Goal: Task Accomplishment & Management: Use online tool/utility

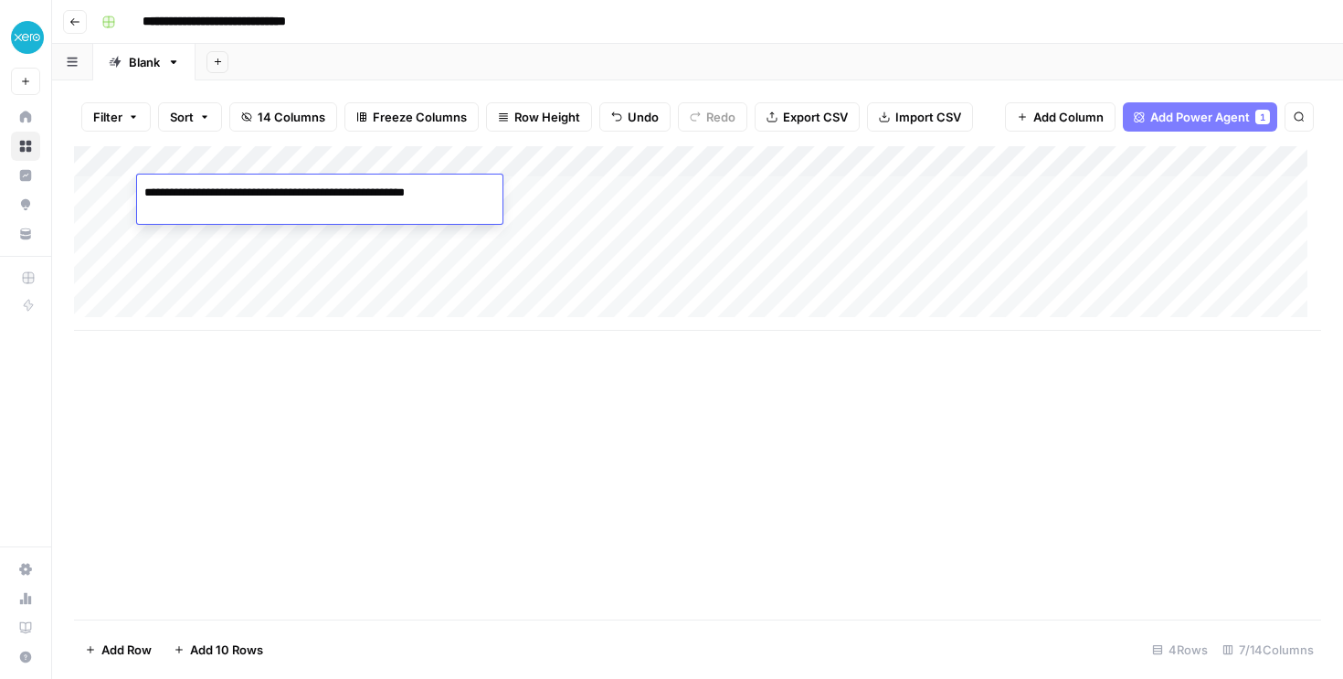
click at [605, 384] on div "Add Column" at bounding box center [697, 382] width 1247 height 473
click at [708, 189] on div "Add Column" at bounding box center [697, 238] width 1247 height 185
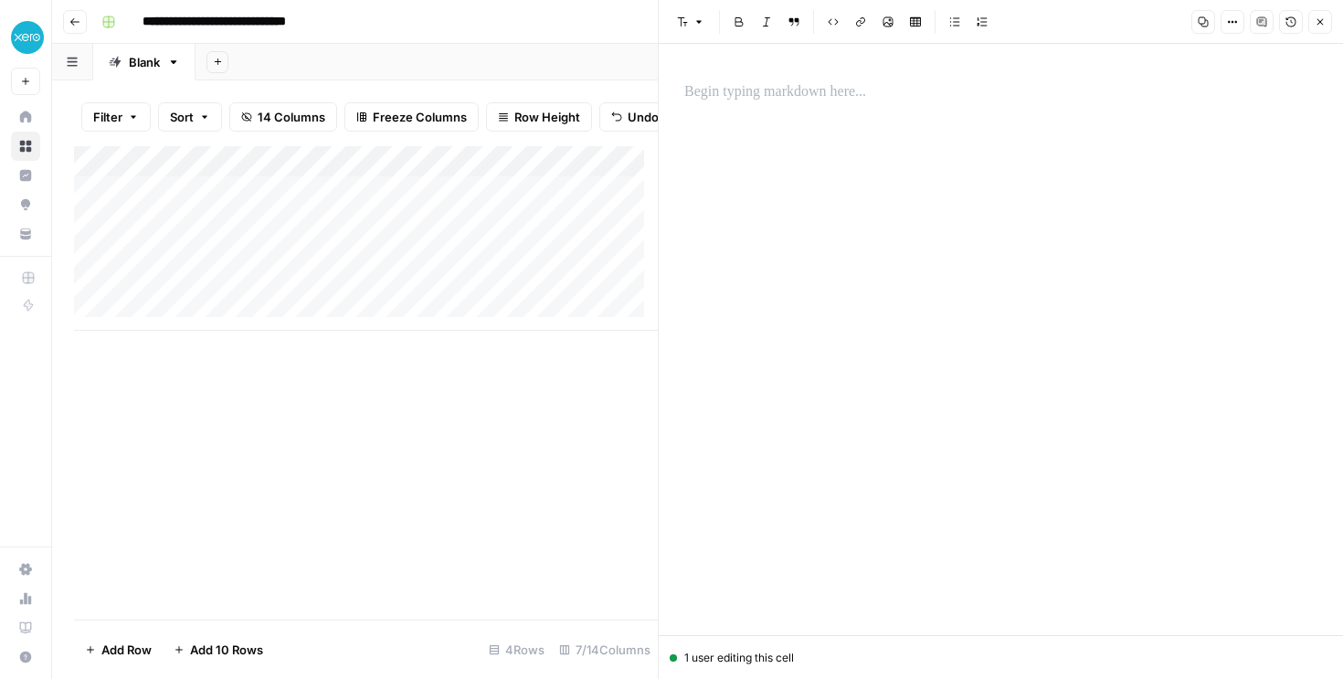
click at [1324, 23] on icon "button" at bounding box center [1319, 21] width 11 height 11
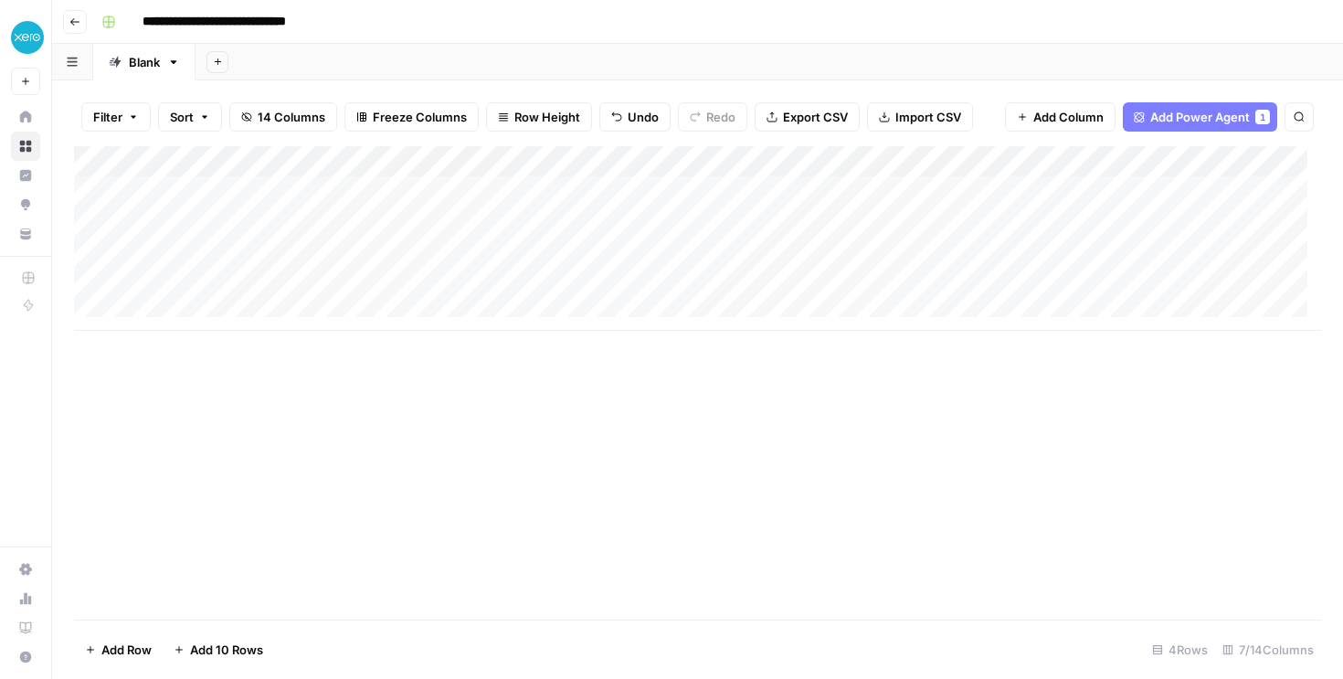
click at [449, 199] on div "Add Column" at bounding box center [697, 238] width 1247 height 185
click at [317, 186] on div "Add Column" at bounding box center [697, 238] width 1247 height 185
click at [317, 186] on textarea "**********" at bounding box center [319, 193] width 364 height 26
click at [638, 187] on div "Add Column" at bounding box center [697, 238] width 1247 height 185
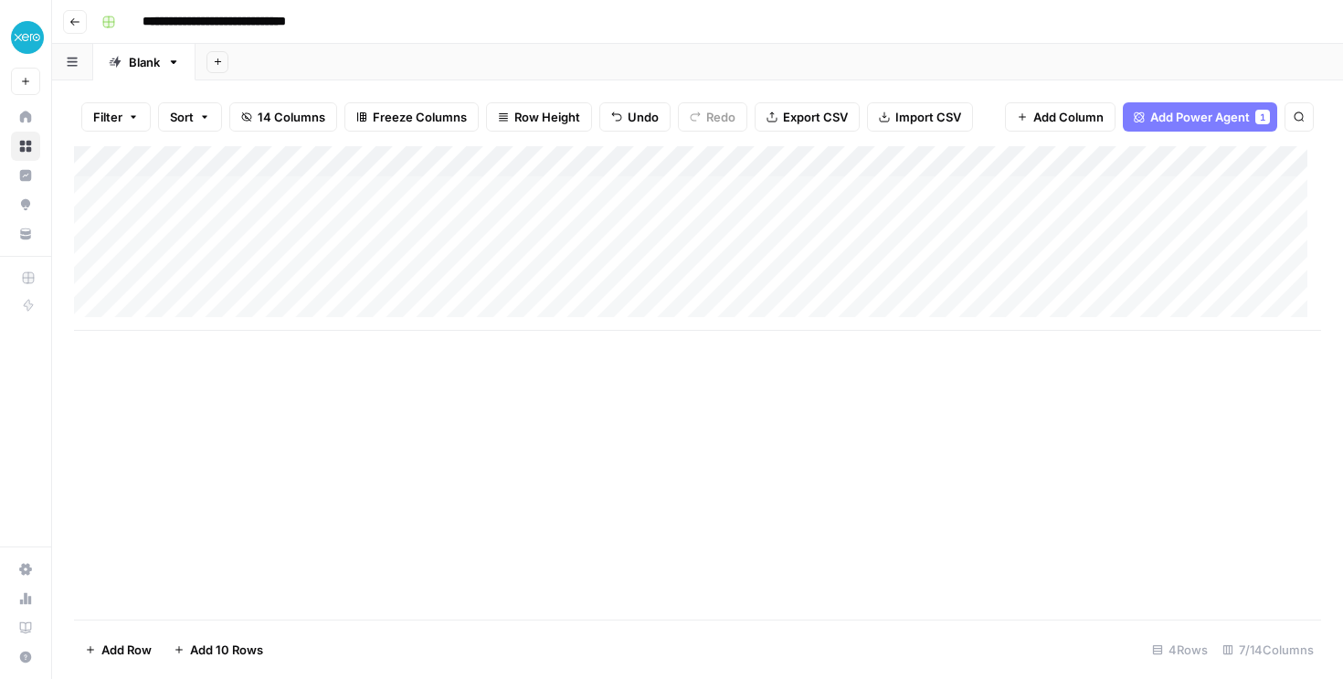
click at [268, 192] on div "Add Column" at bounding box center [697, 238] width 1247 height 185
click at [268, 192] on textarea "**********" at bounding box center [319, 202] width 365 height 44
click at [492, 195] on textarea "**********" at bounding box center [319, 193] width 364 height 26
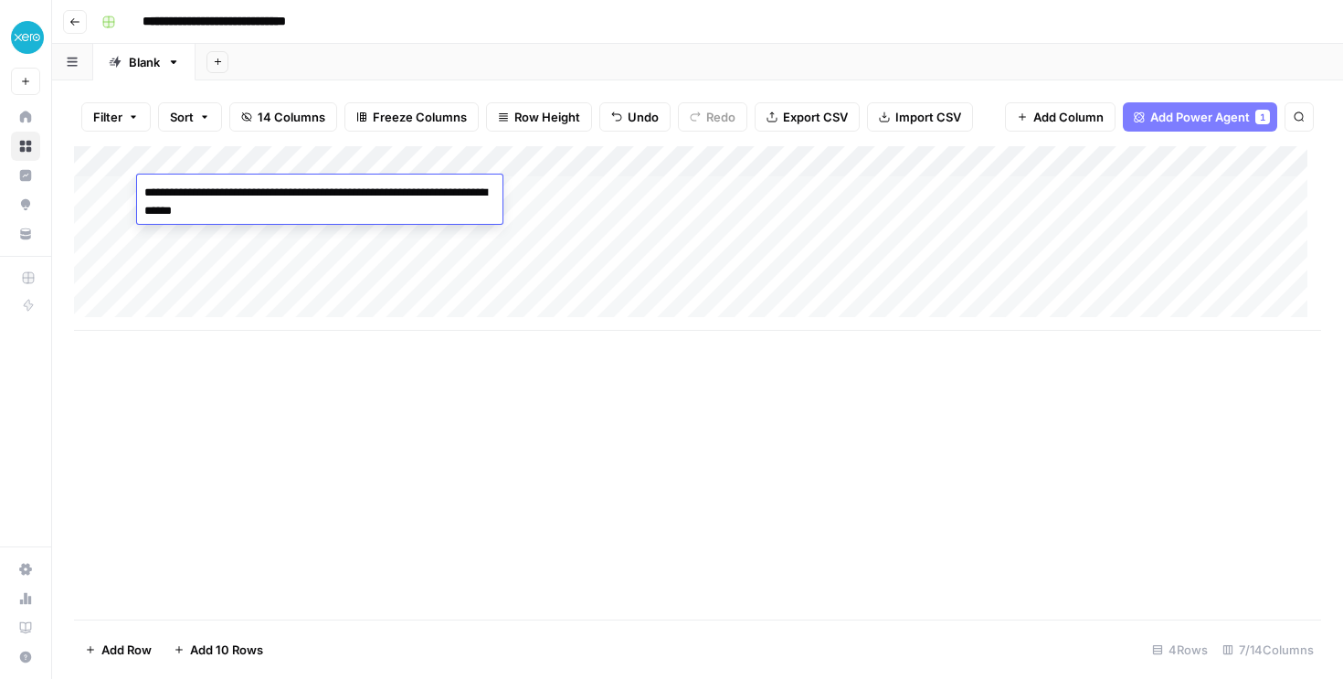
type textarea "**********"
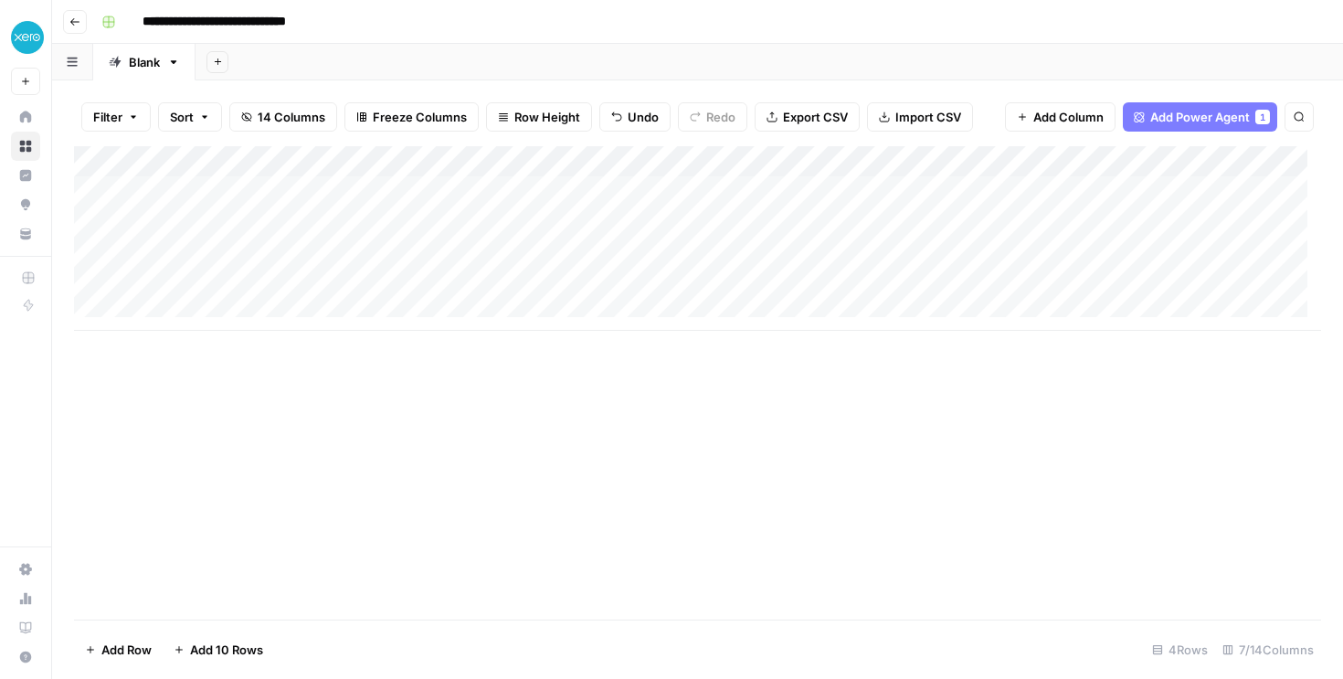
click at [299, 185] on div "Add Column" at bounding box center [697, 238] width 1247 height 185
click at [635, 189] on div "Add Column" at bounding box center [697, 238] width 1247 height 185
click at [626, 192] on div "Add Column" at bounding box center [697, 238] width 1247 height 185
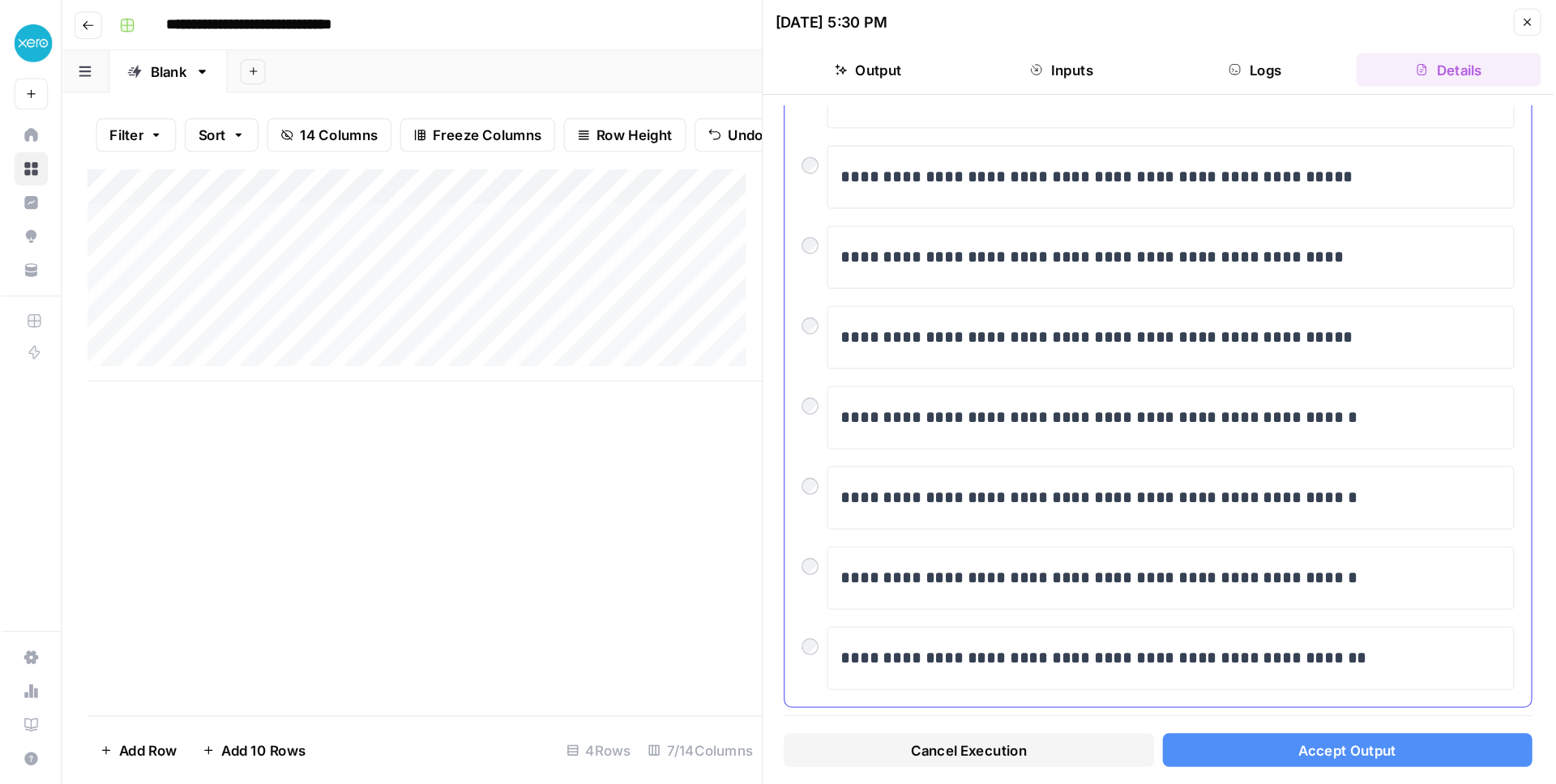
scroll to position [304, 0]
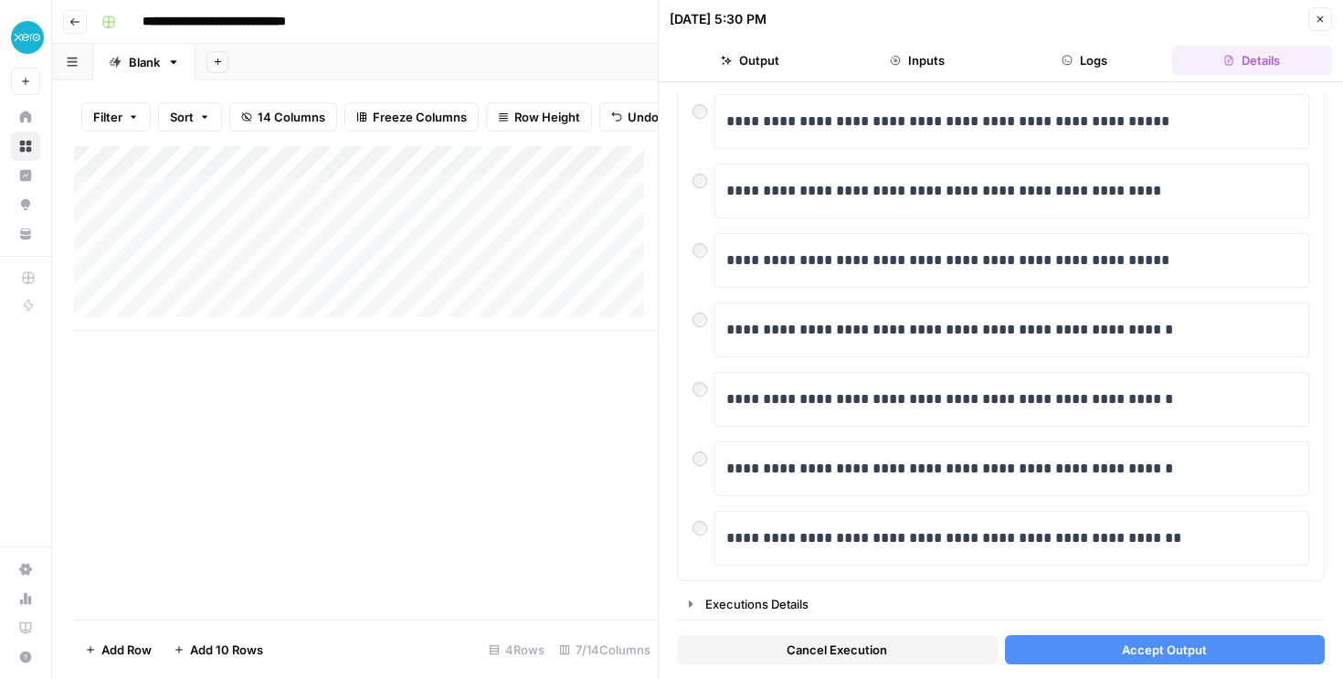
click at [1219, 639] on button "Accept Output" at bounding box center [1165, 649] width 321 height 29
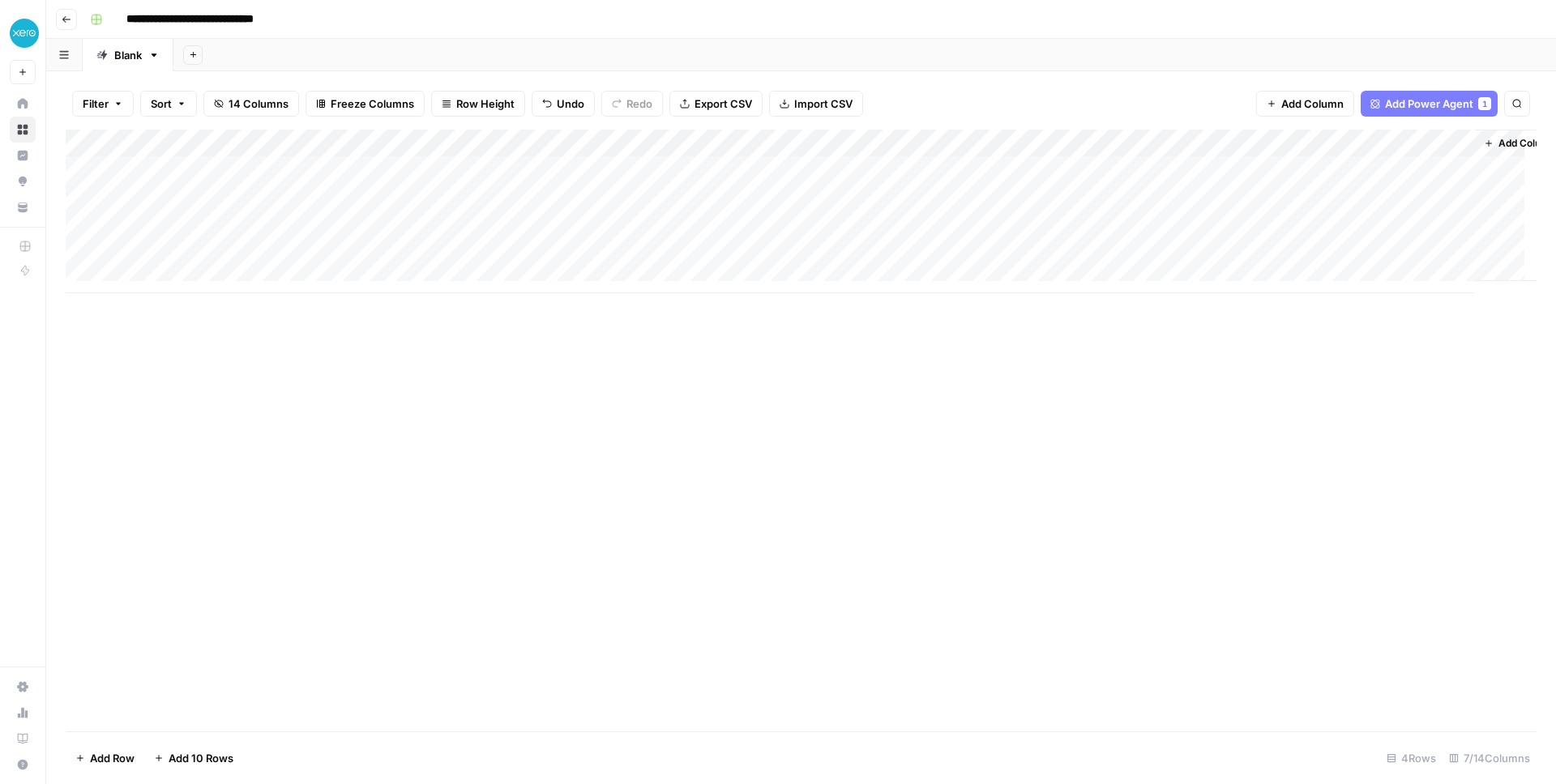
click at [705, 168] on div "Add Column" at bounding box center [801, 211] width 1471 height 164
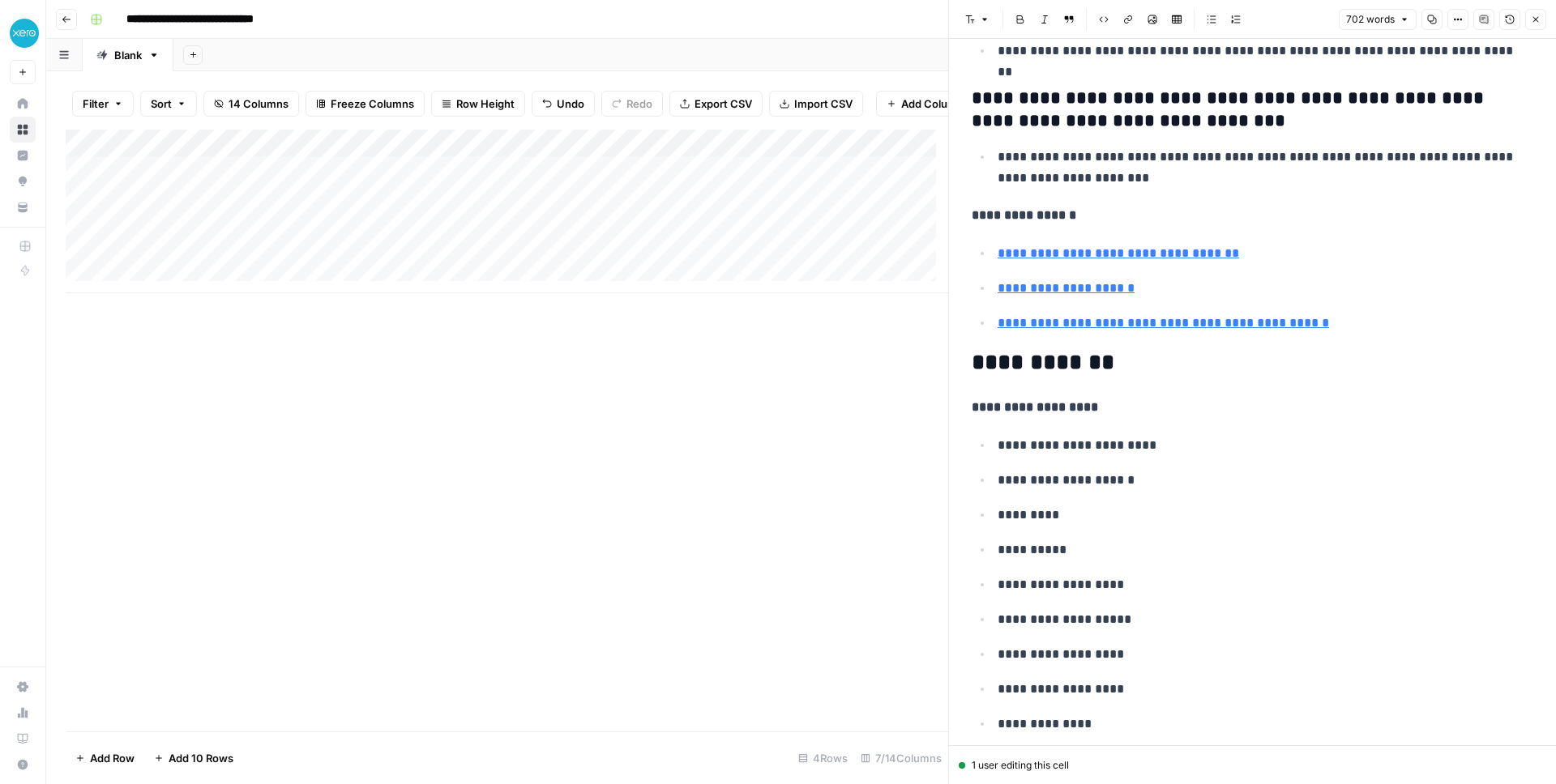
scroll to position [3352, 0]
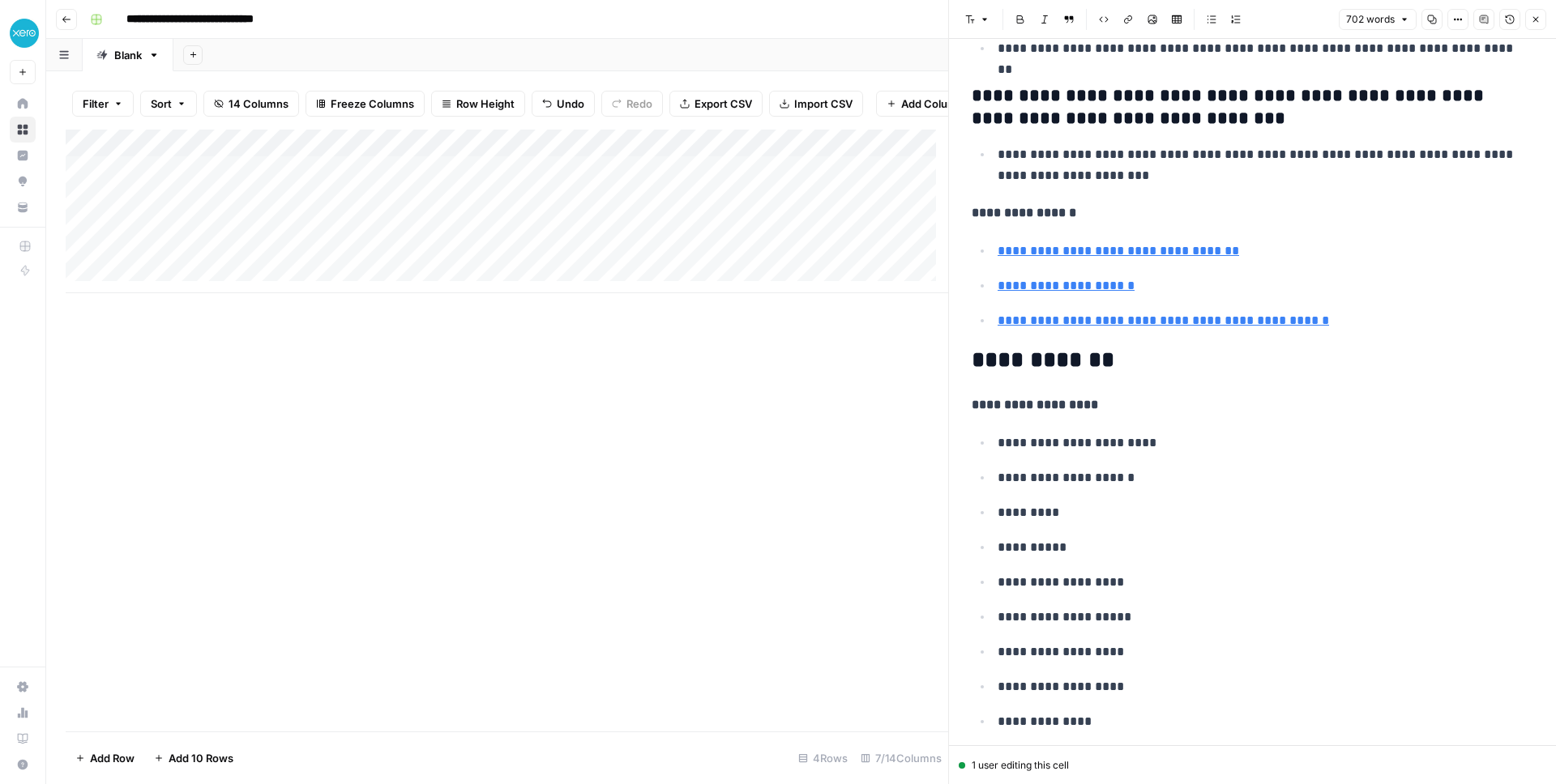
click at [1191, 319] on p "**********" at bounding box center [1265, 321] width 536 height 21
click at [1191, 329] on p "**********" at bounding box center [1265, 321] width 536 height 21
click at [999, 251] on link "**********" at bounding box center [1118, 251] width 241 height 12
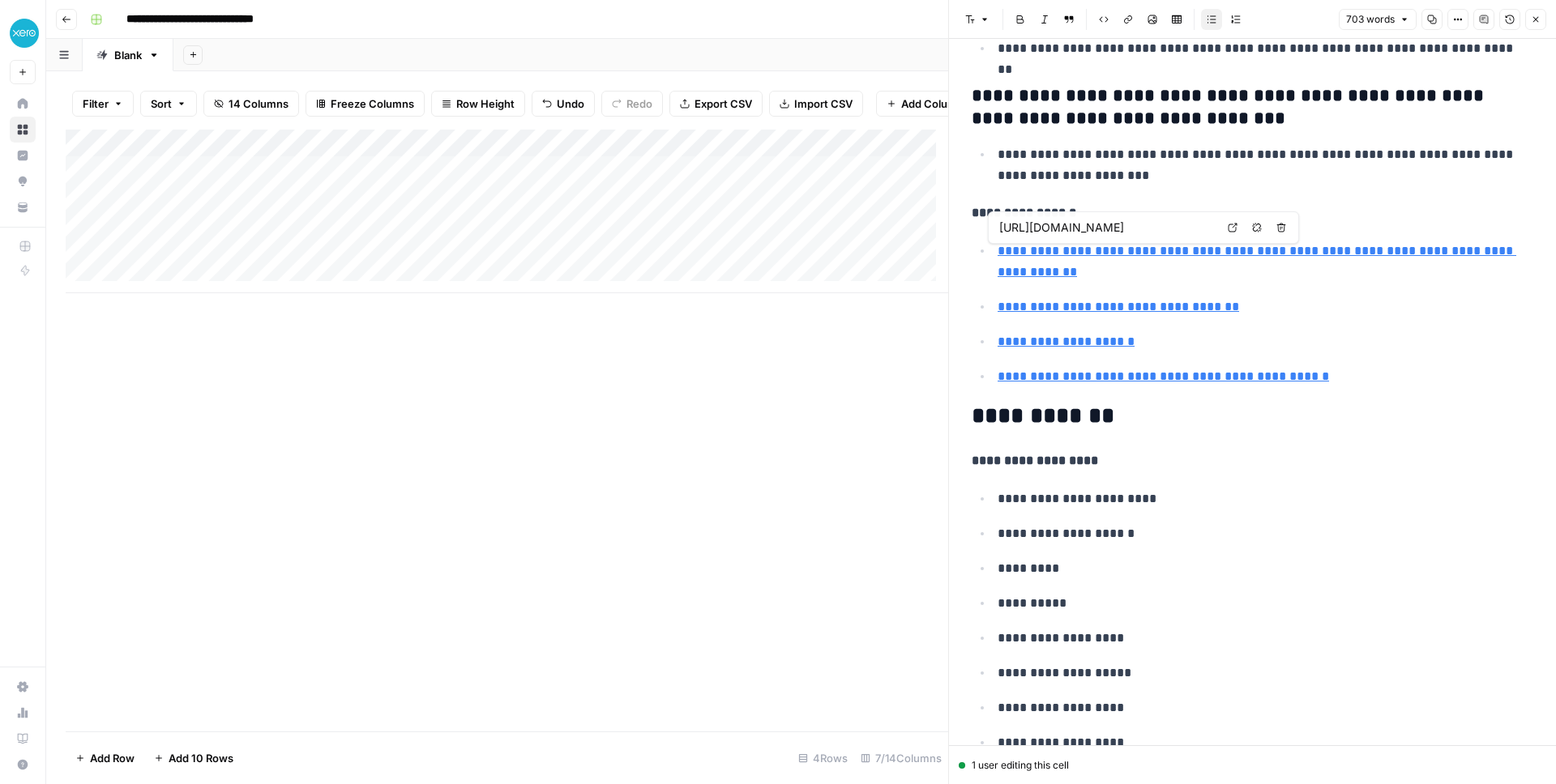
type input "https://www.bloomberg.com/news/videos/2025-08-11/an-uncertain-environment-for-s…"
click at [1191, 491] on p "**********" at bounding box center [1259, 499] width 523 height 21
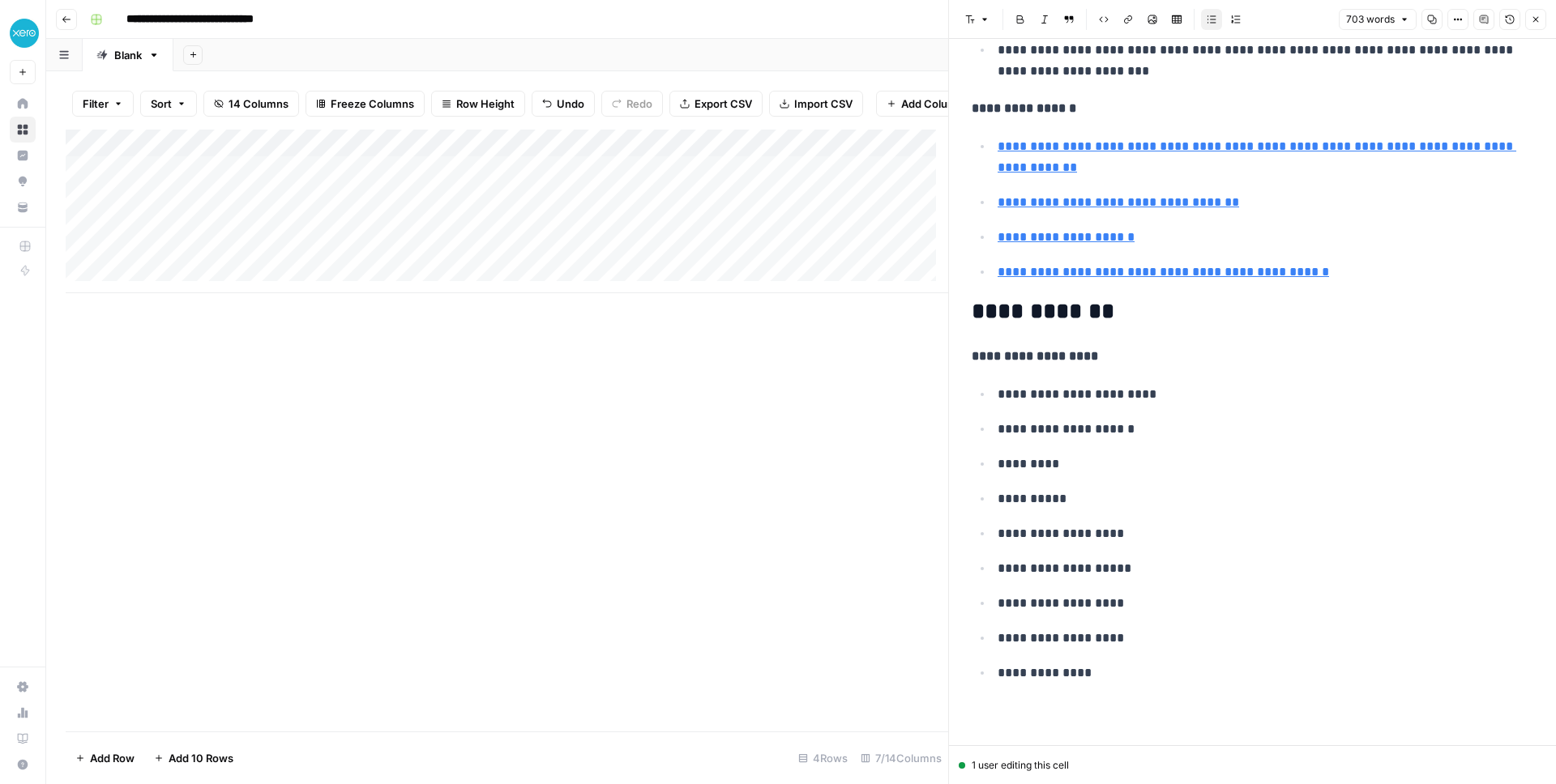
scroll to position [3461, 0]
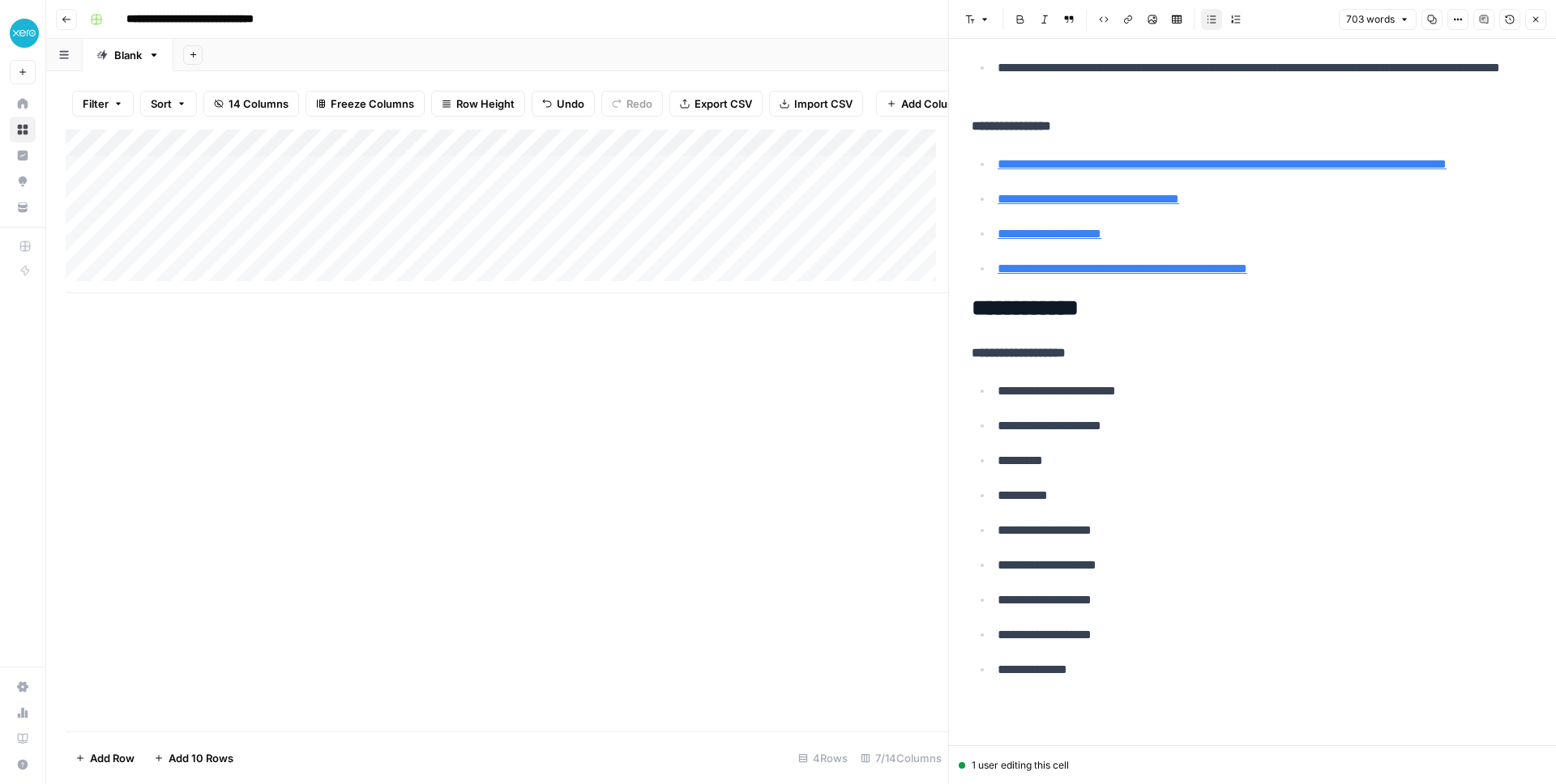
click at [1191, 20] on button "Close" at bounding box center [1536, 20] width 21 height 21
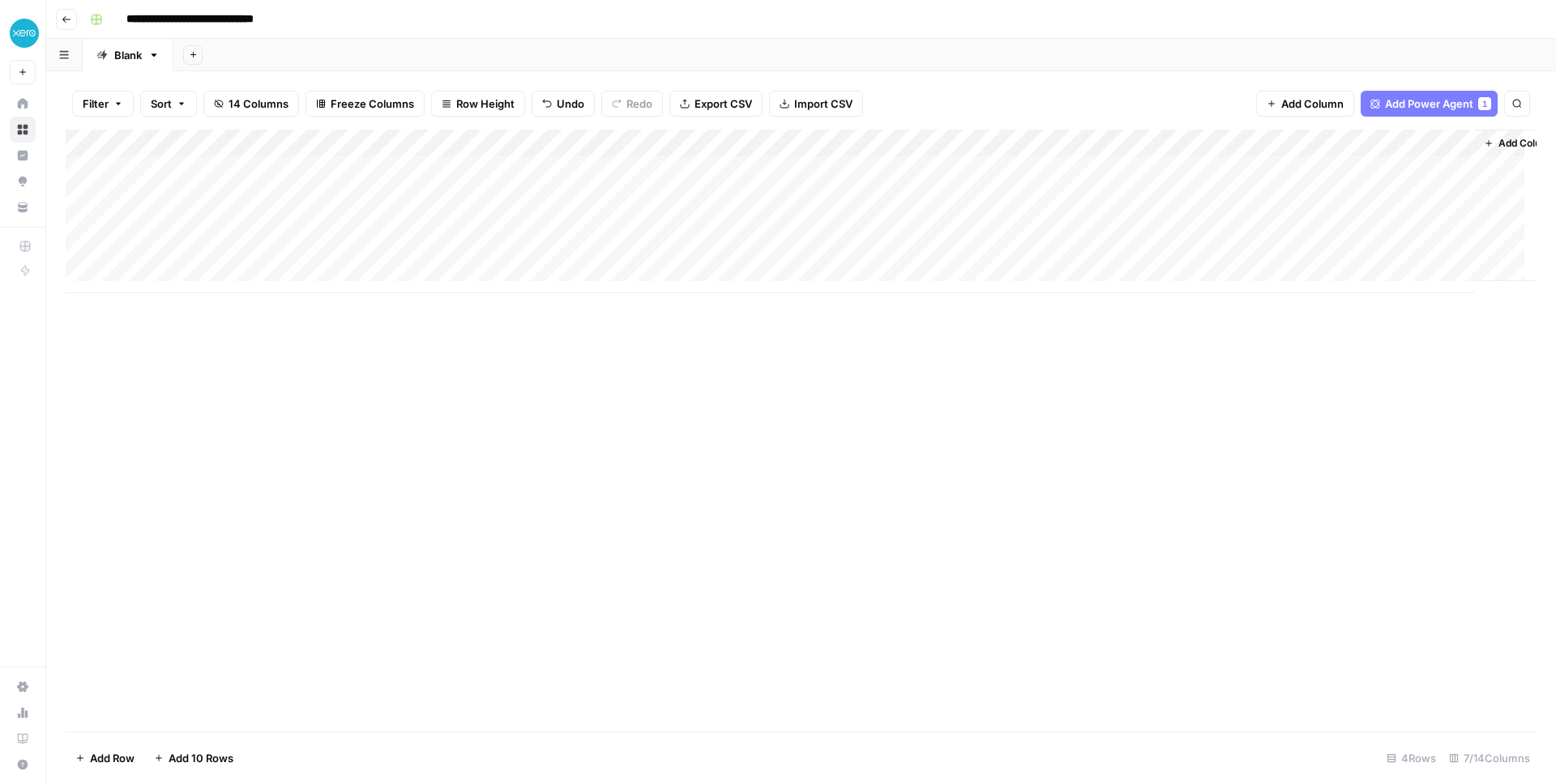
click at [835, 172] on div "Add Column" at bounding box center [801, 211] width 1471 height 164
click at [1191, 138] on div "Add Column" at bounding box center [801, 211] width 1471 height 164
click at [1191, 137] on div "Add Column" at bounding box center [801, 211] width 1471 height 164
click at [1191, 303] on span "Remove Column" at bounding box center [1431, 302] width 142 height 16
click at [734, 160] on span "Delete" at bounding box center [719, 168] width 35 height 16
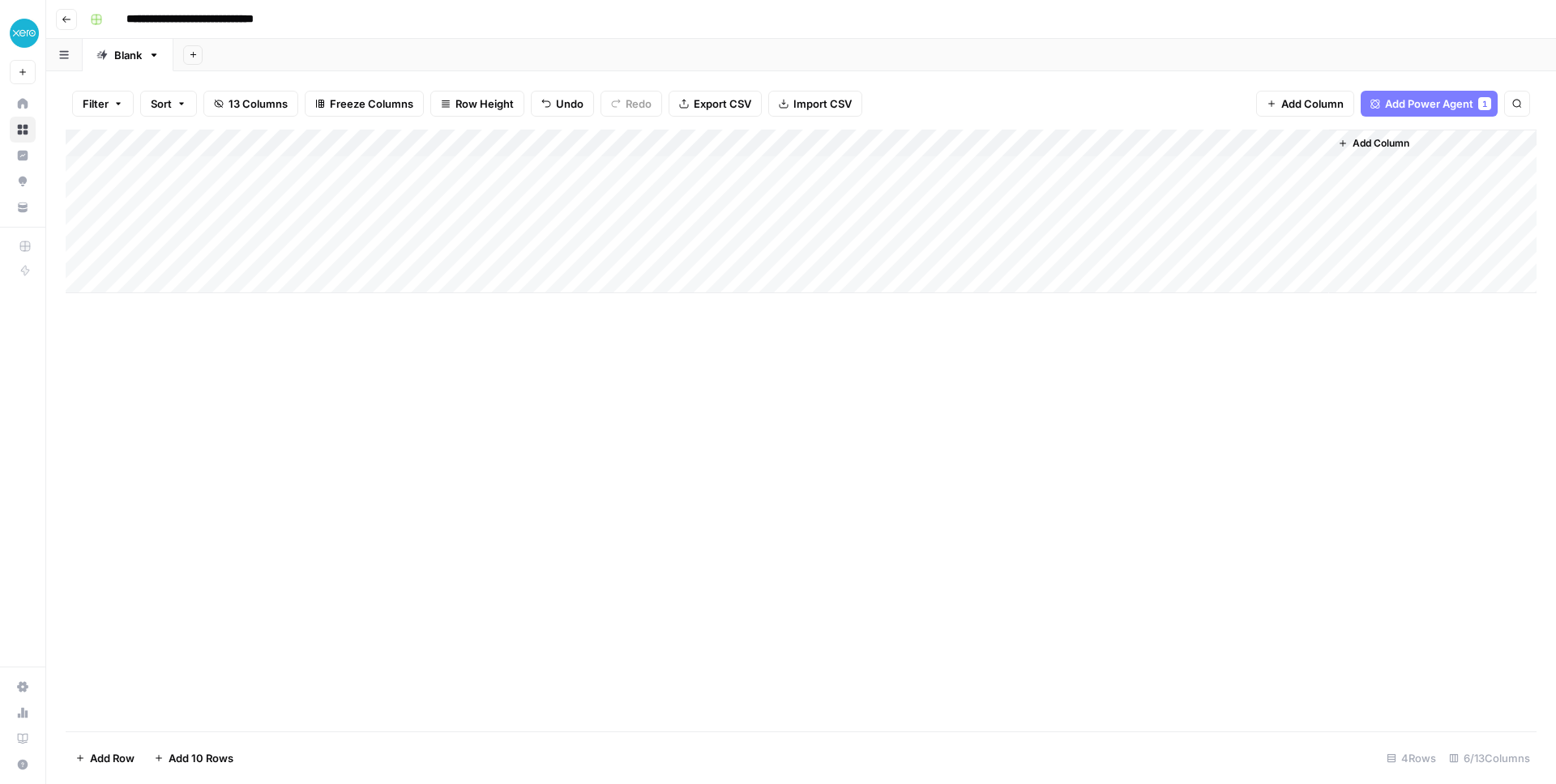
click at [1183, 142] on div "Add Column" at bounding box center [801, 211] width 1471 height 164
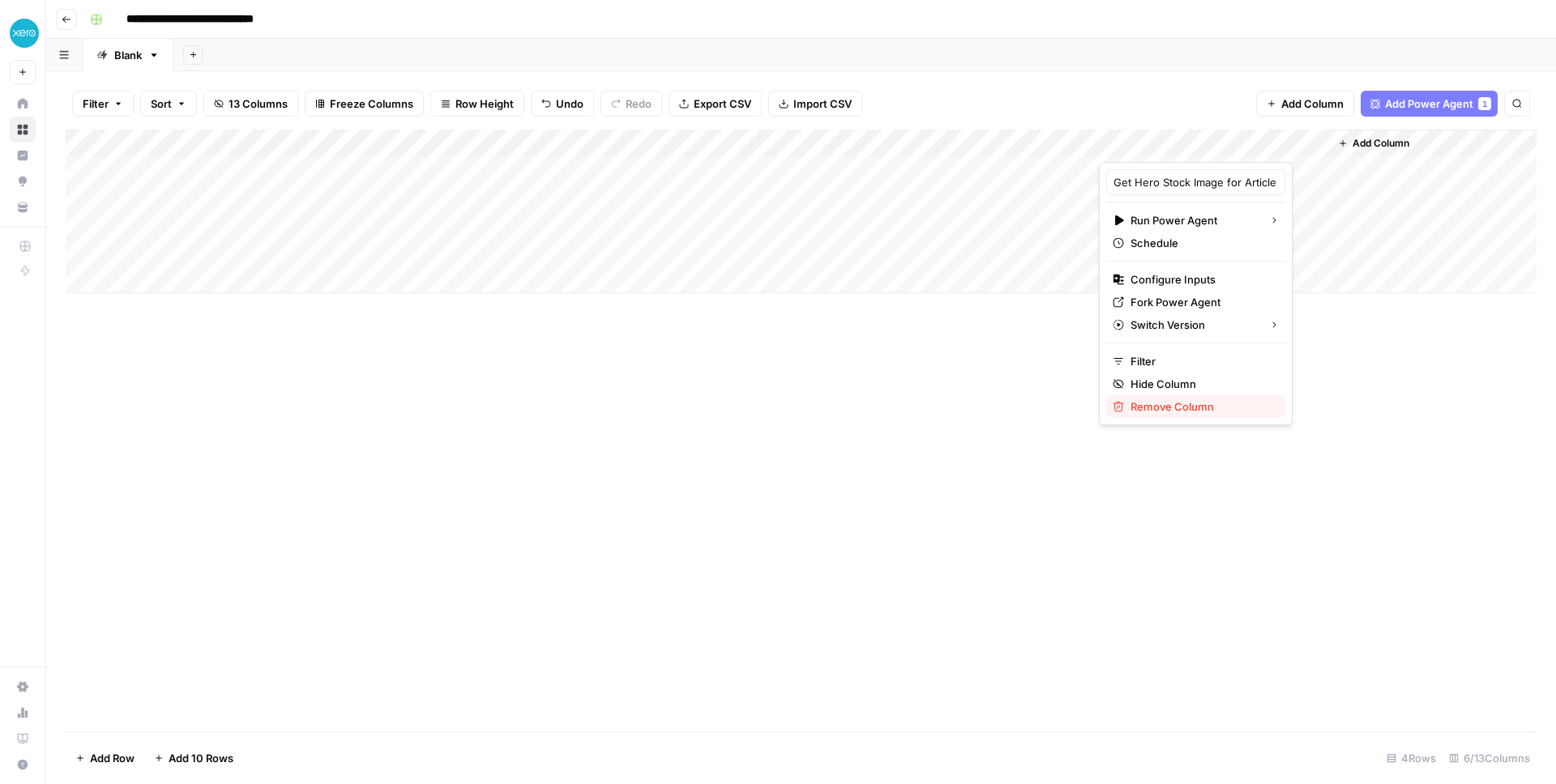
click at [1143, 407] on span "Remove Column" at bounding box center [1201, 406] width 142 height 16
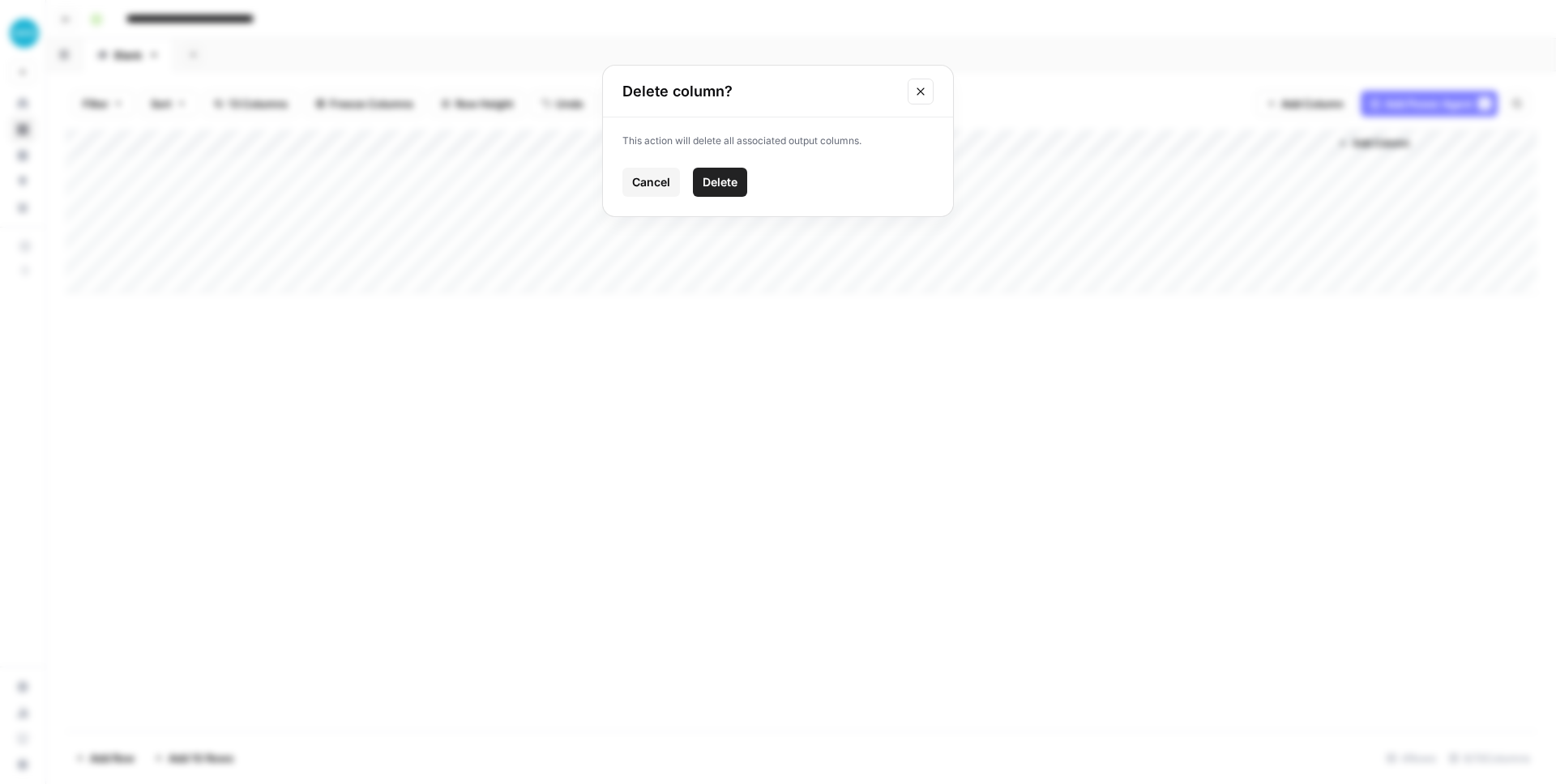
click at [725, 186] on span "Delete" at bounding box center [719, 182] width 35 height 16
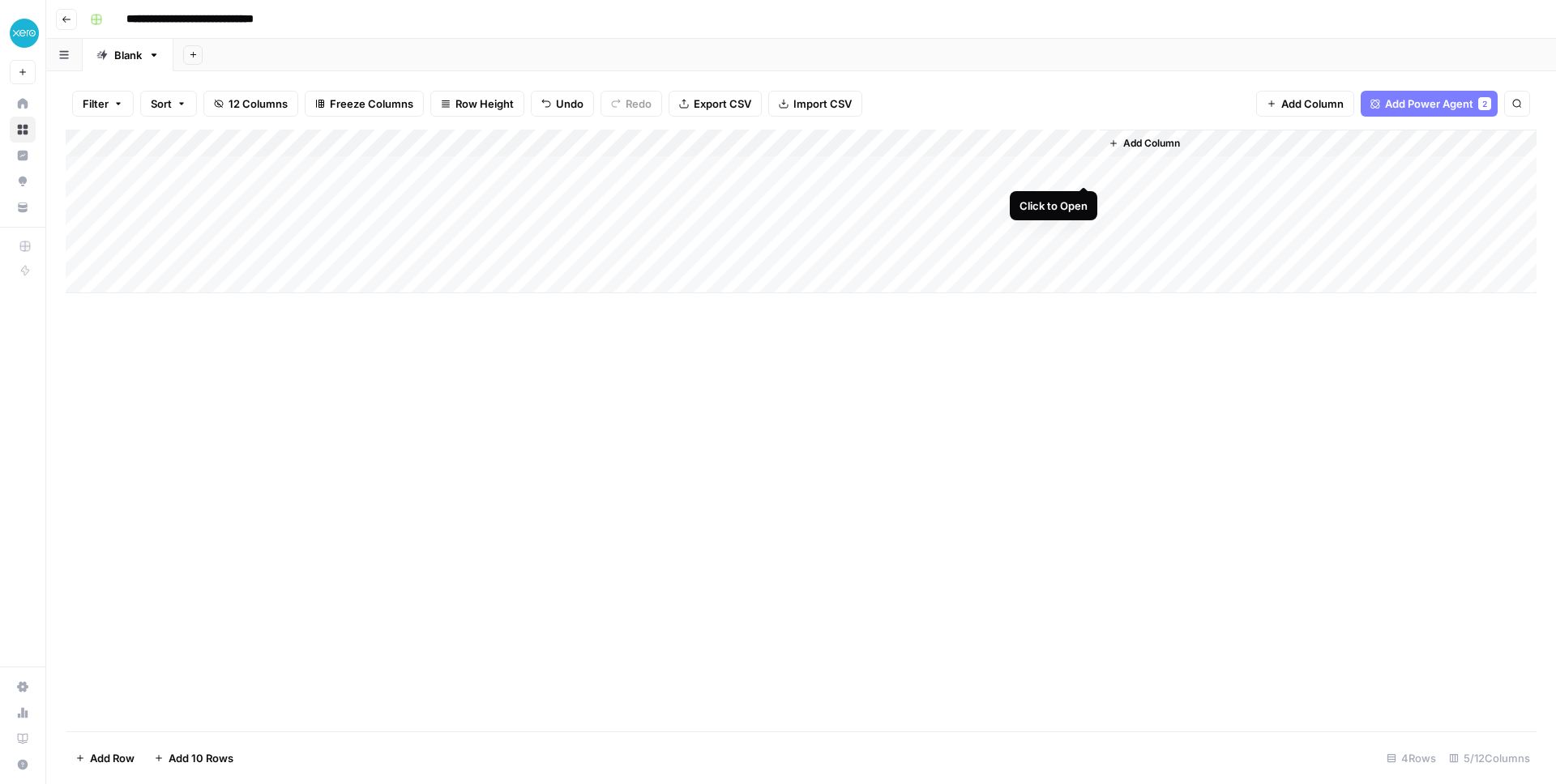
click at [1085, 170] on div "Add Column" at bounding box center [801, 211] width 1471 height 164
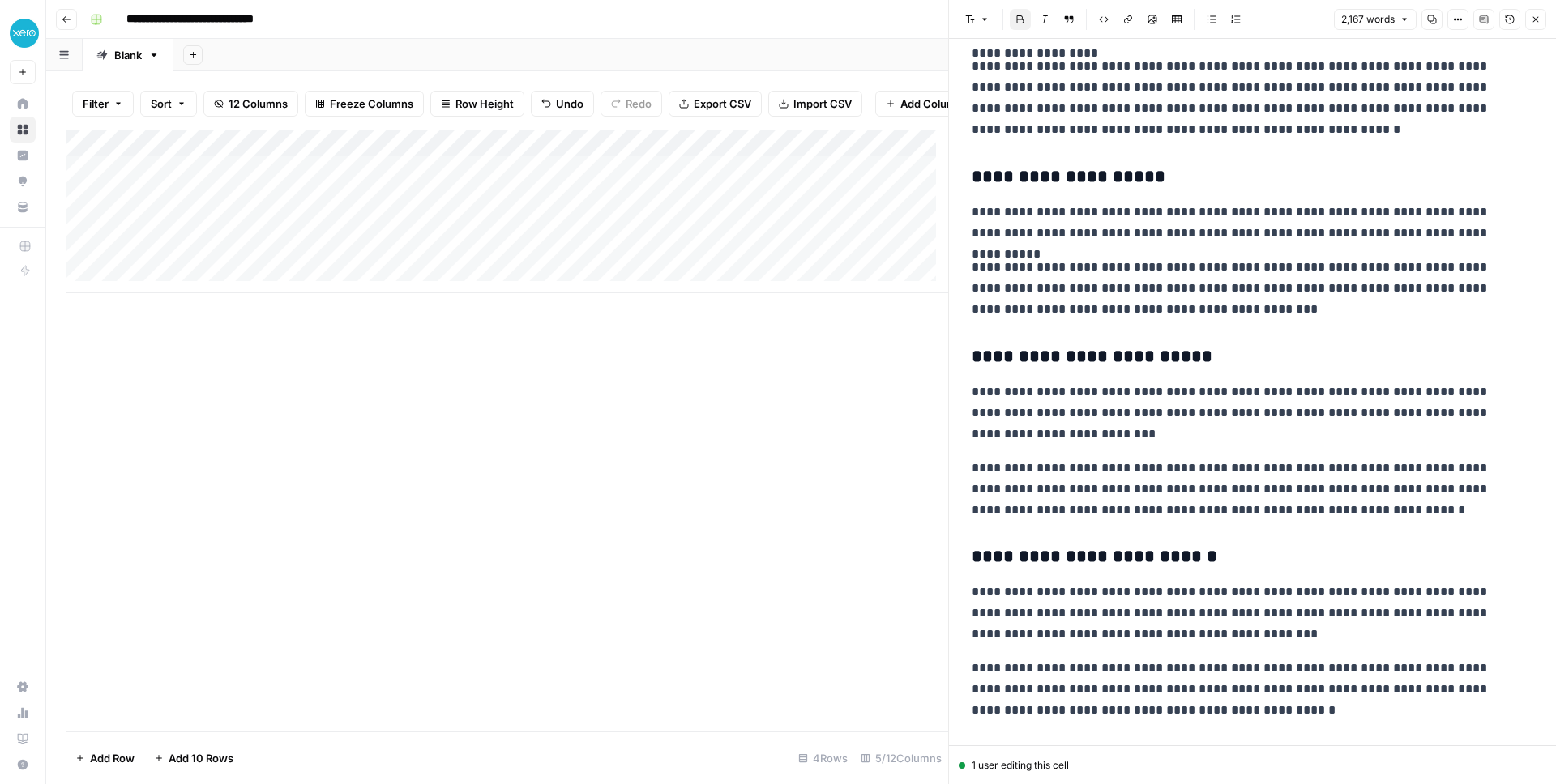
scroll to position [2599, 0]
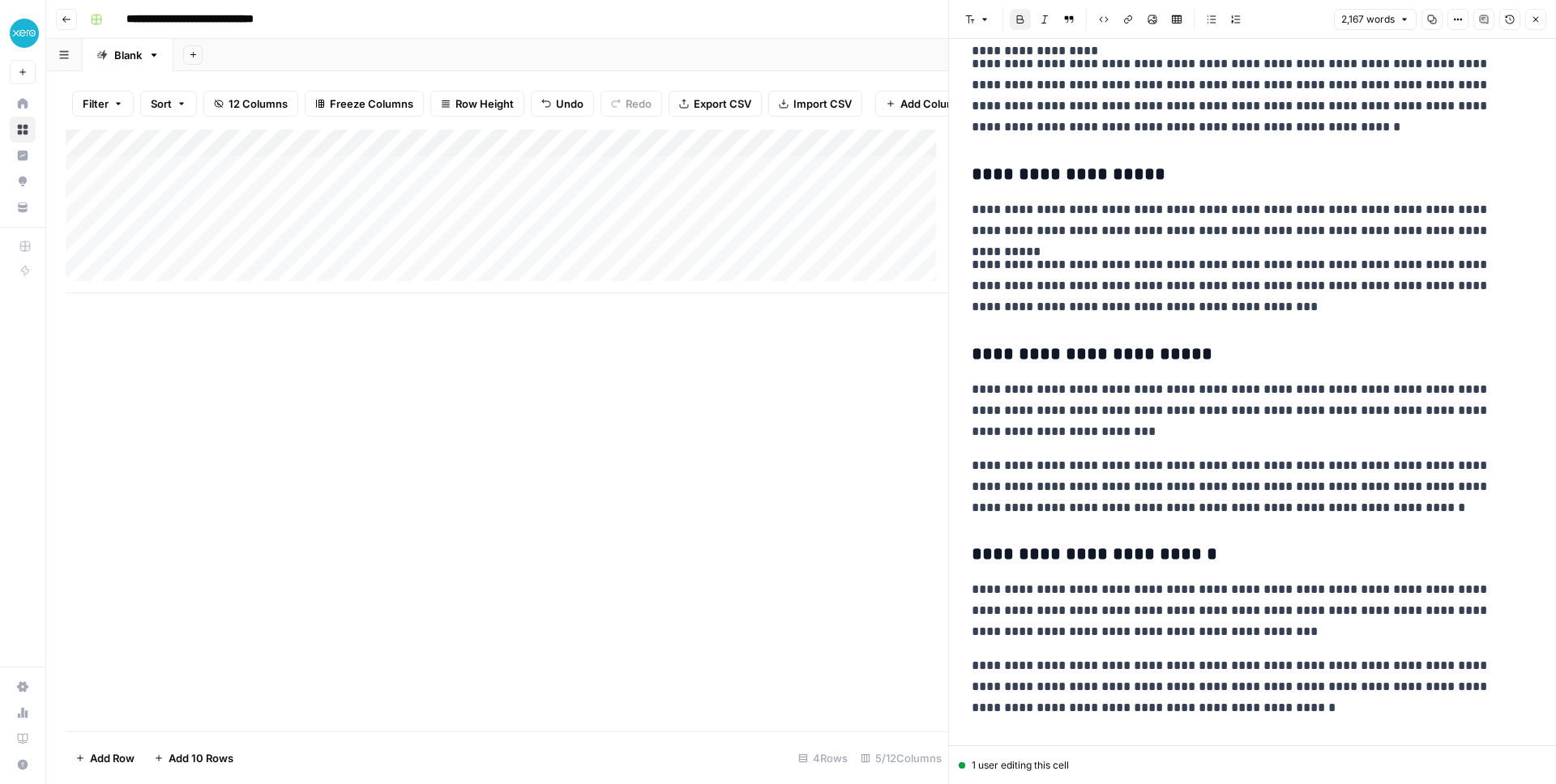
click at [997, 601] on div "1 user editing this cell" at bounding box center [1253, 765] width 587 height 14
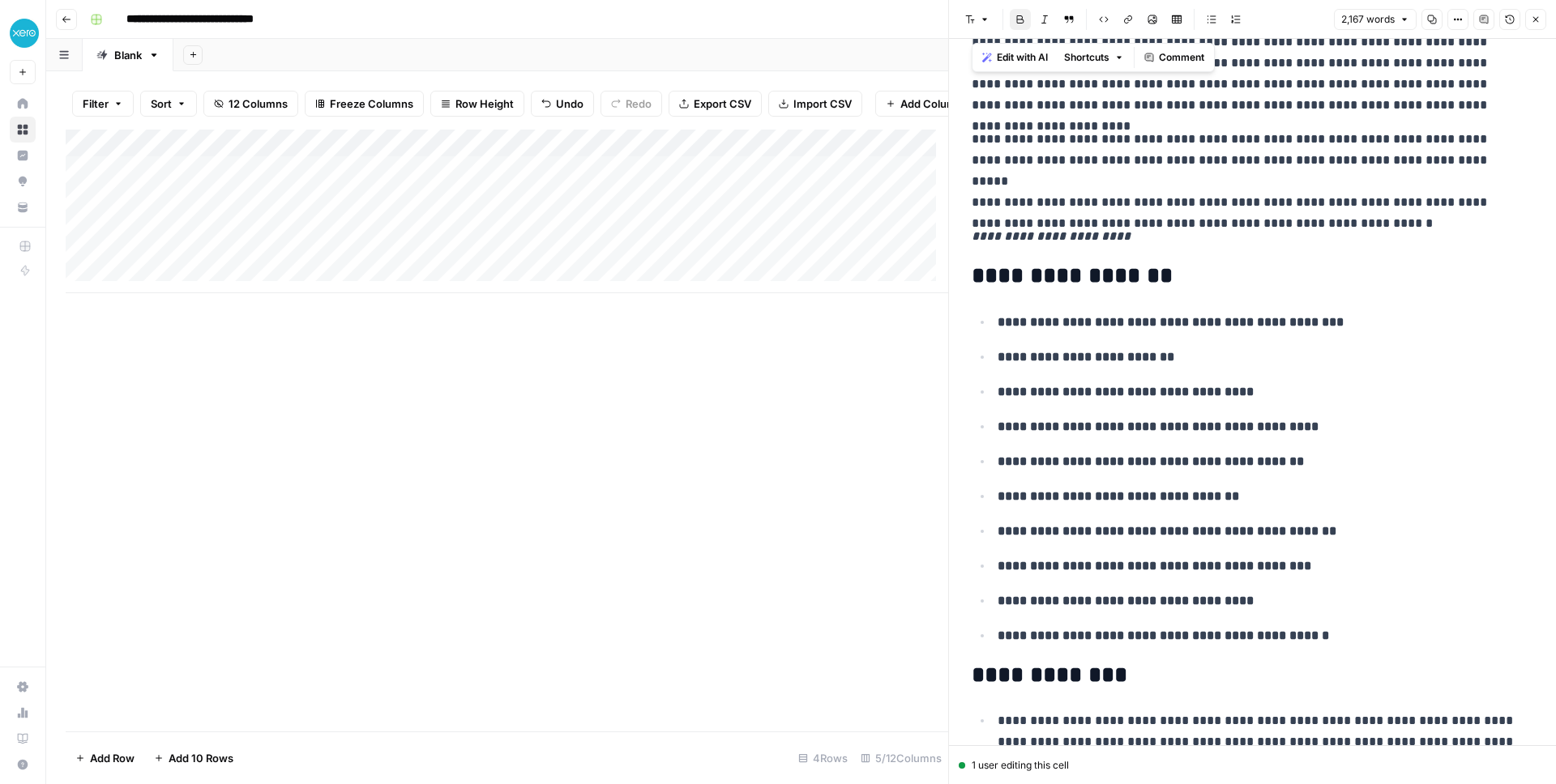
scroll to position [0, 0]
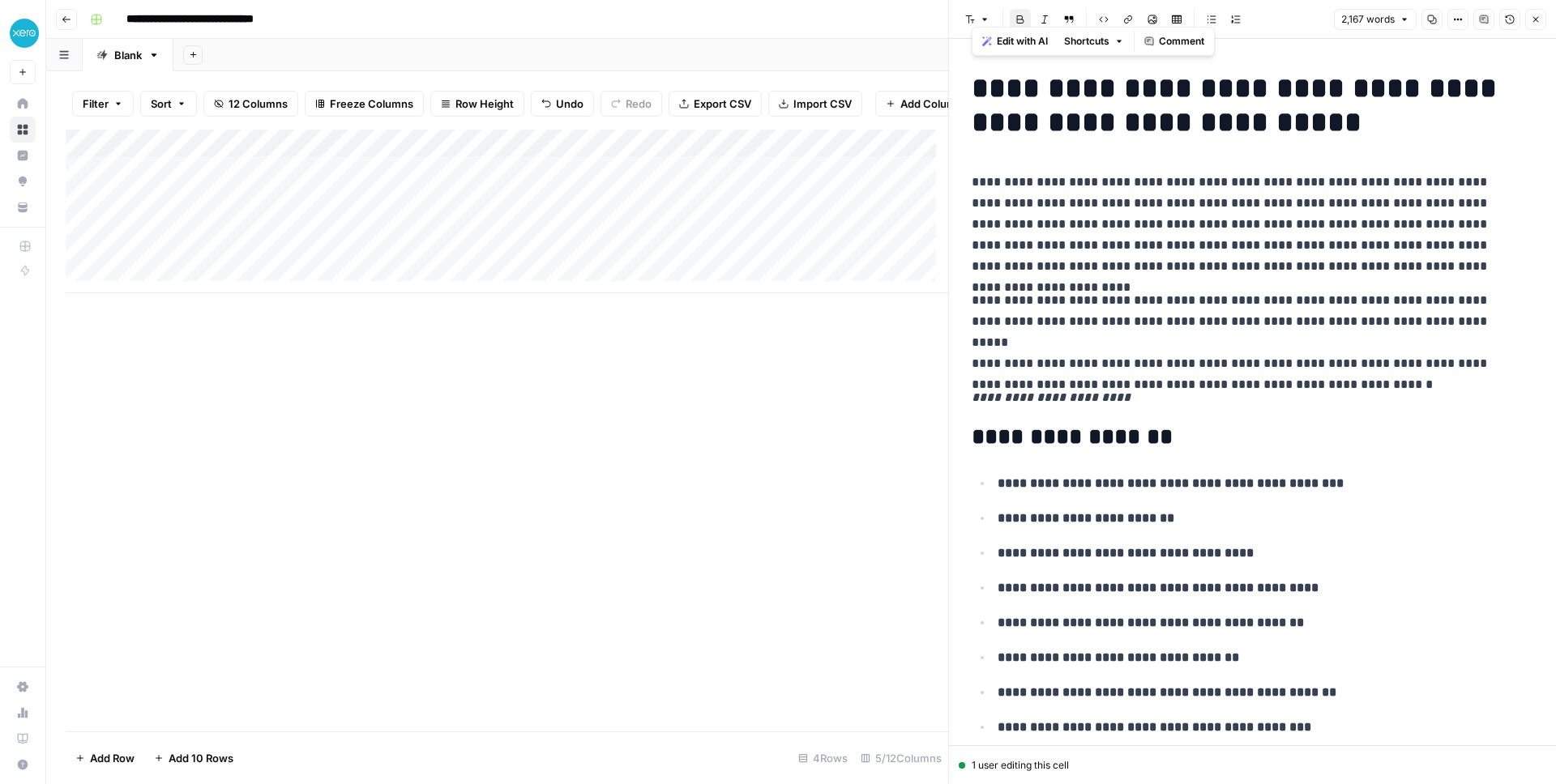
drag, startPoint x: 1103, startPoint y: 584, endPoint x: 1049, endPoint y: 33, distance: 553.6
click at [1049, 33] on body "**********" at bounding box center [778, 392] width 1556 height 784
copy div "**********"
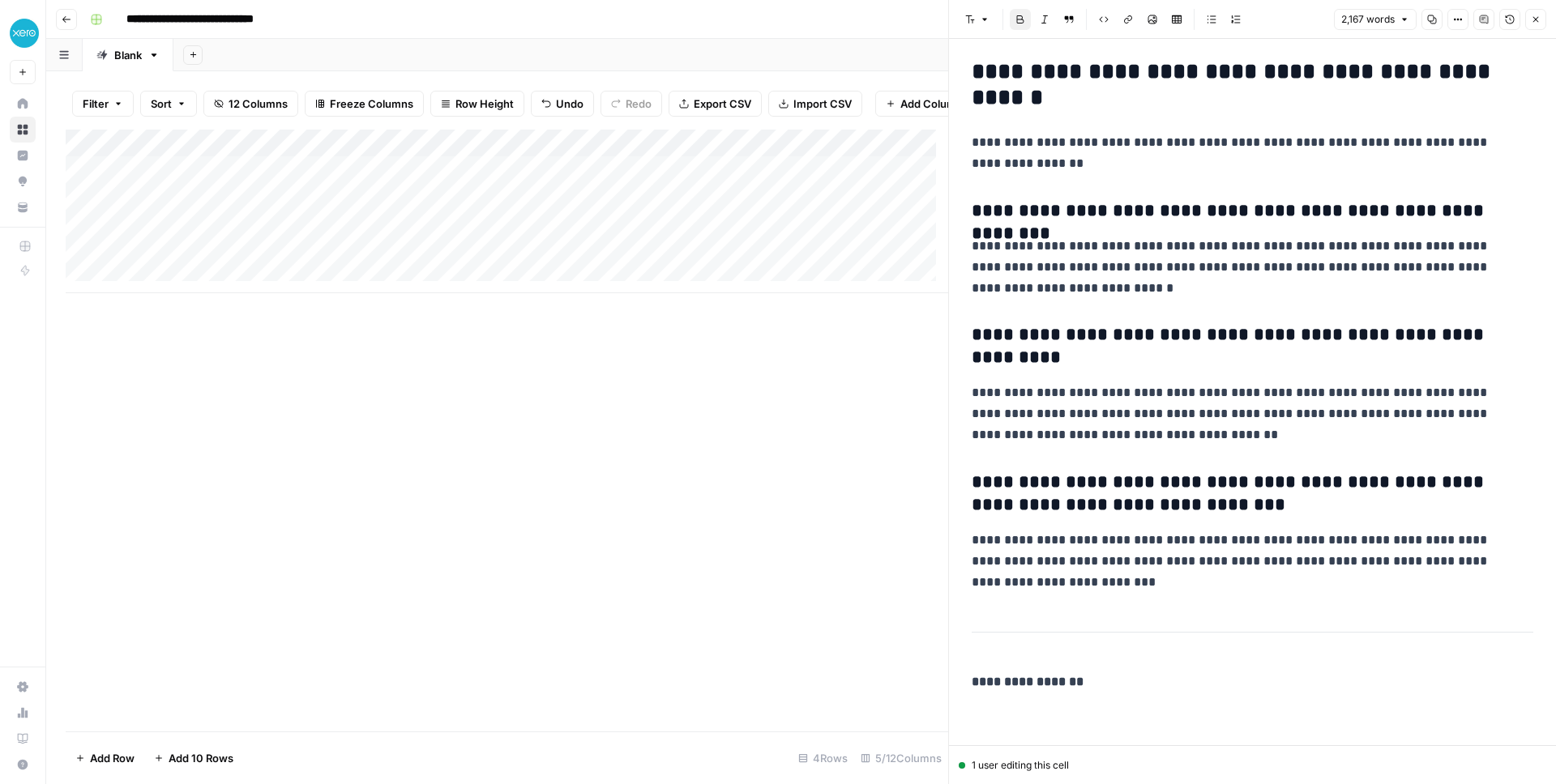
scroll to position [6261, 0]
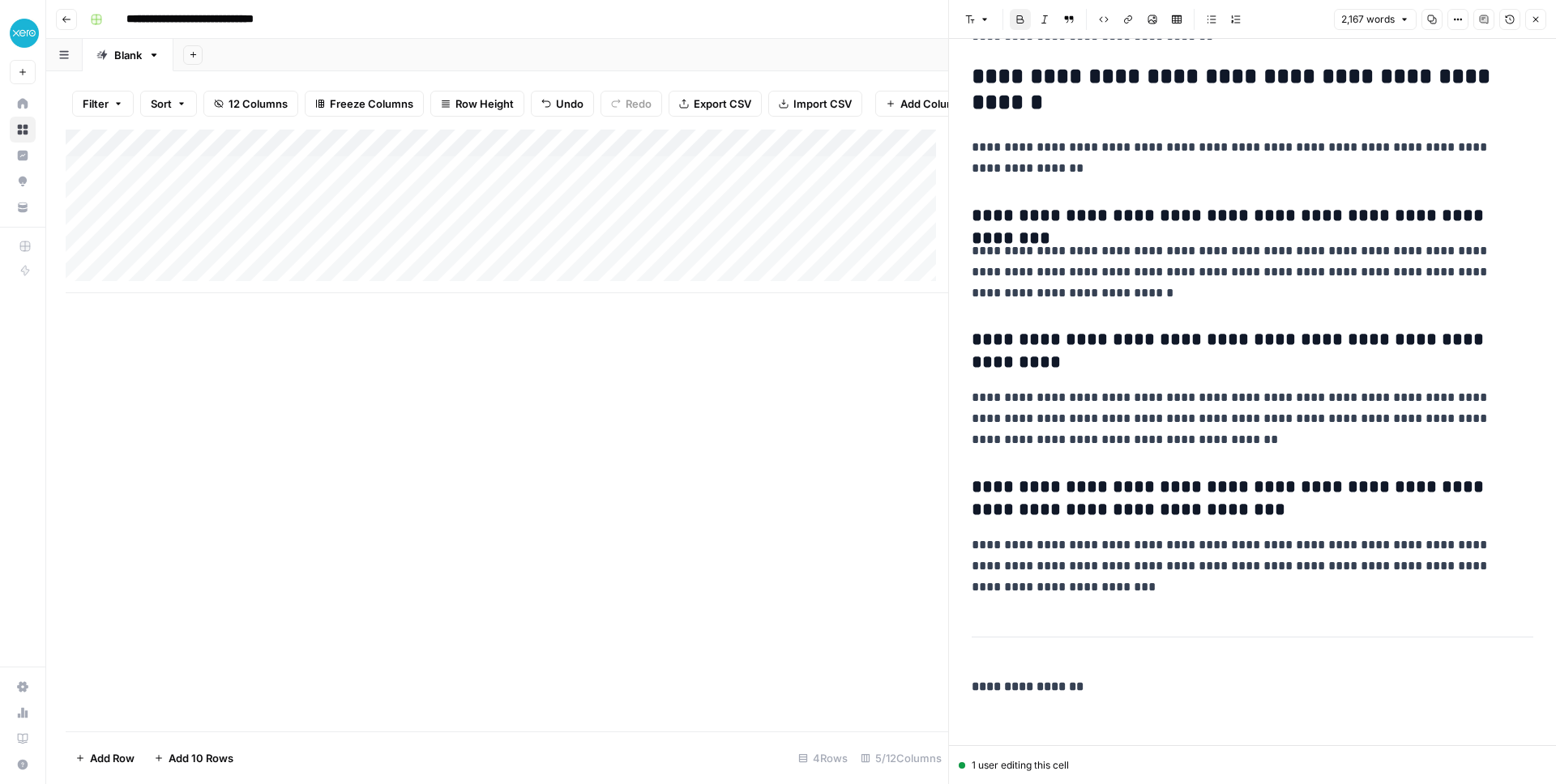
click at [1074, 585] on p "**********" at bounding box center [1246, 566] width 549 height 63
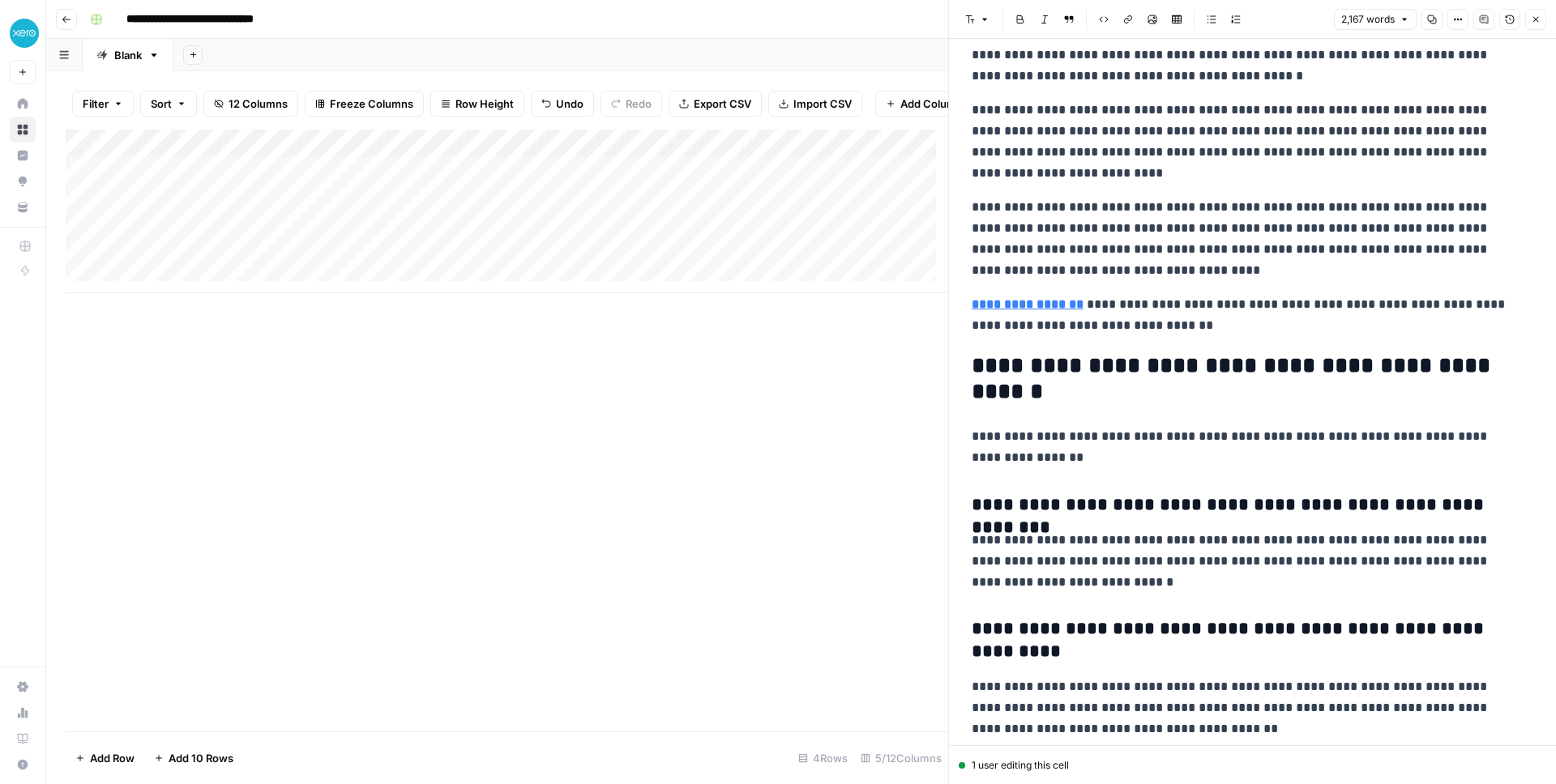
scroll to position [5478, 0]
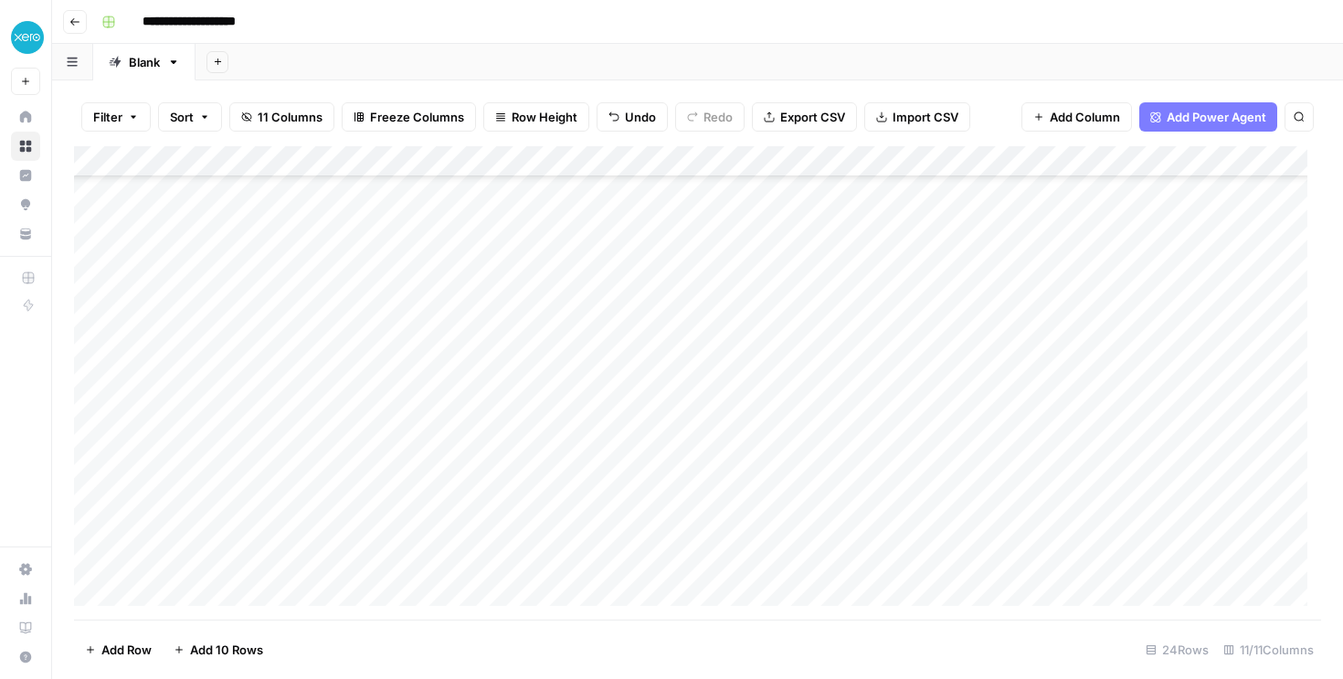
scroll to position [346, 0]
click at [850, 564] on div "Add Column" at bounding box center [697, 382] width 1247 height 473
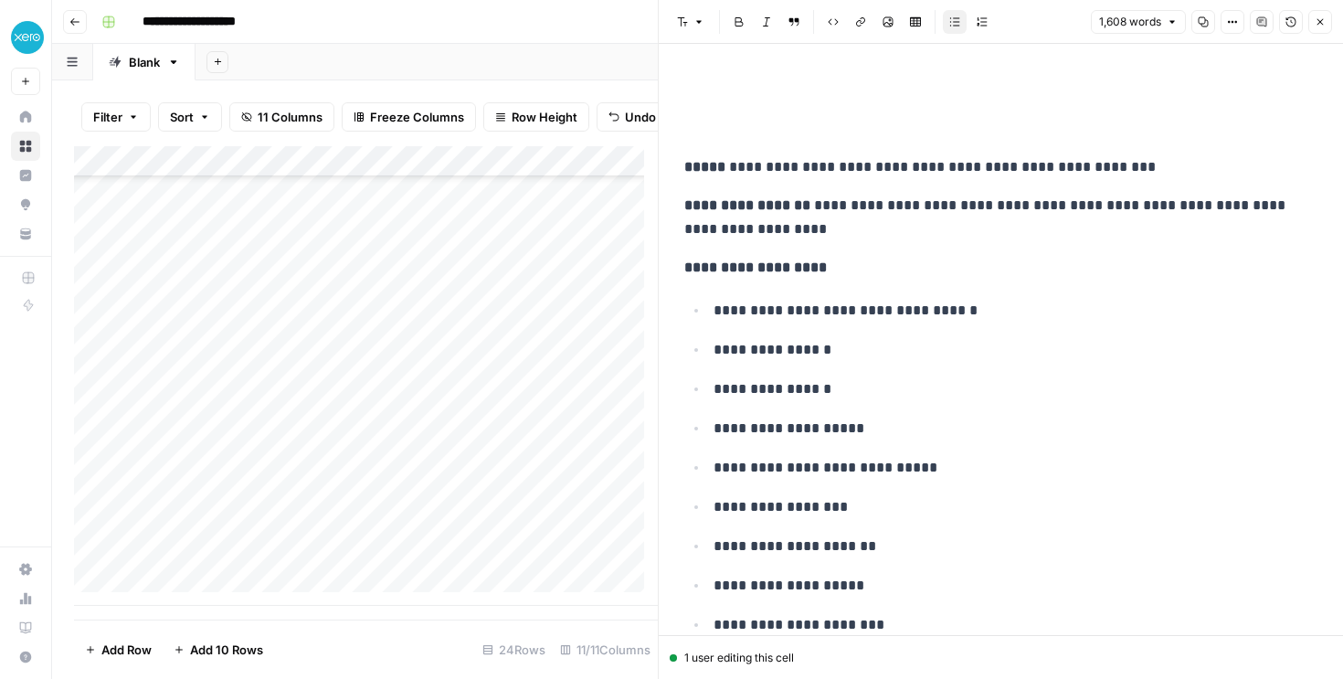
click at [1326, 22] on button "Close" at bounding box center [1320, 22] width 24 height 24
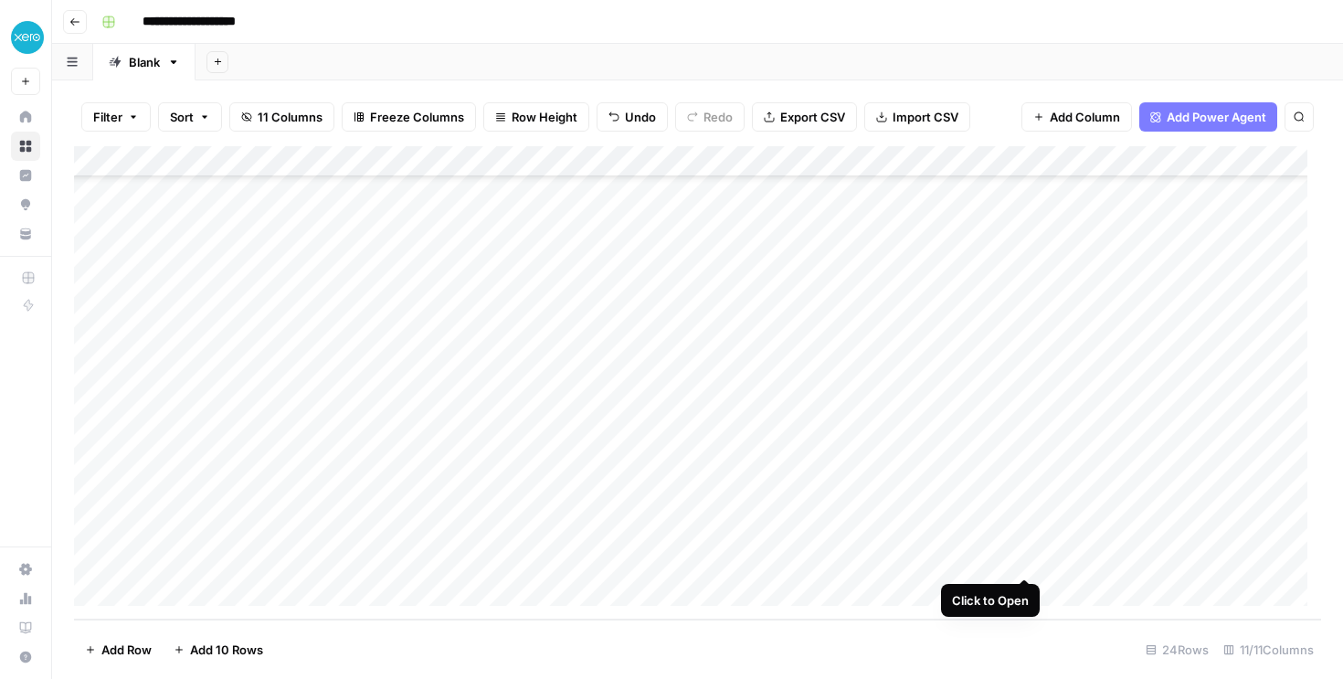
click at [1024, 554] on div "Add Column" at bounding box center [697, 382] width 1247 height 473
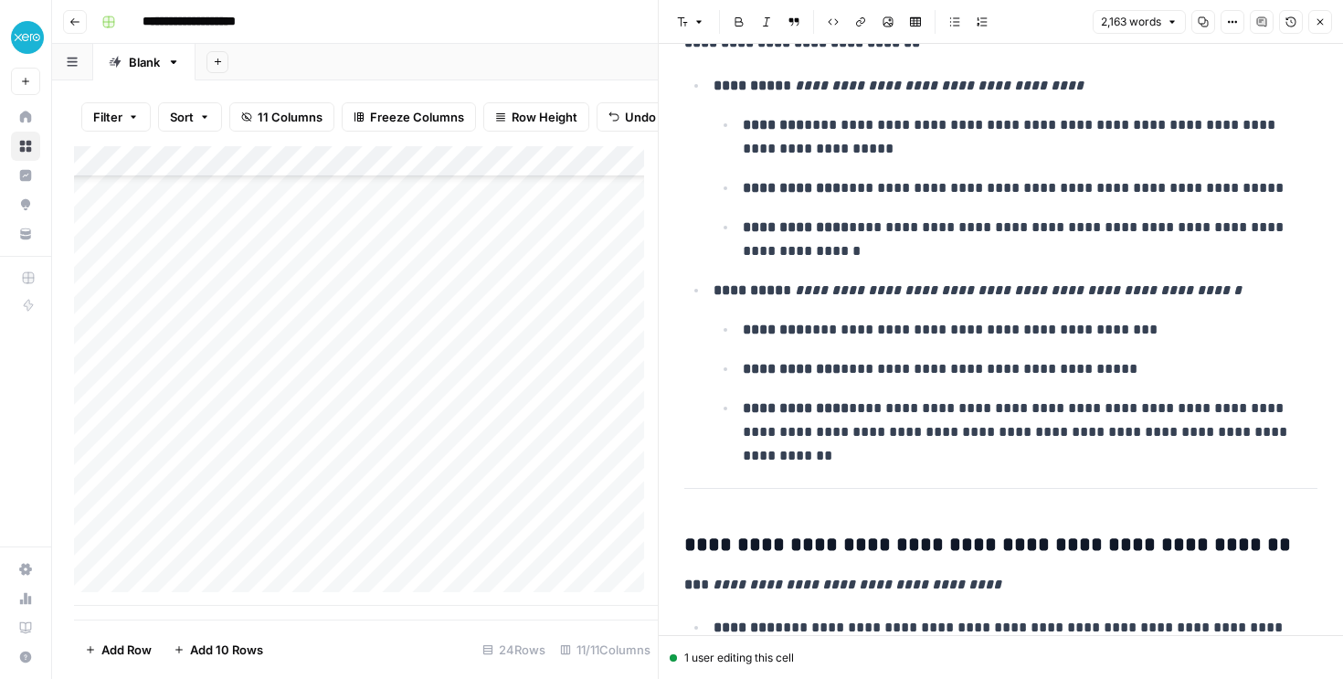
scroll to position [2292, 0]
click at [1323, 22] on icon "button" at bounding box center [1319, 21] width 11 height 11
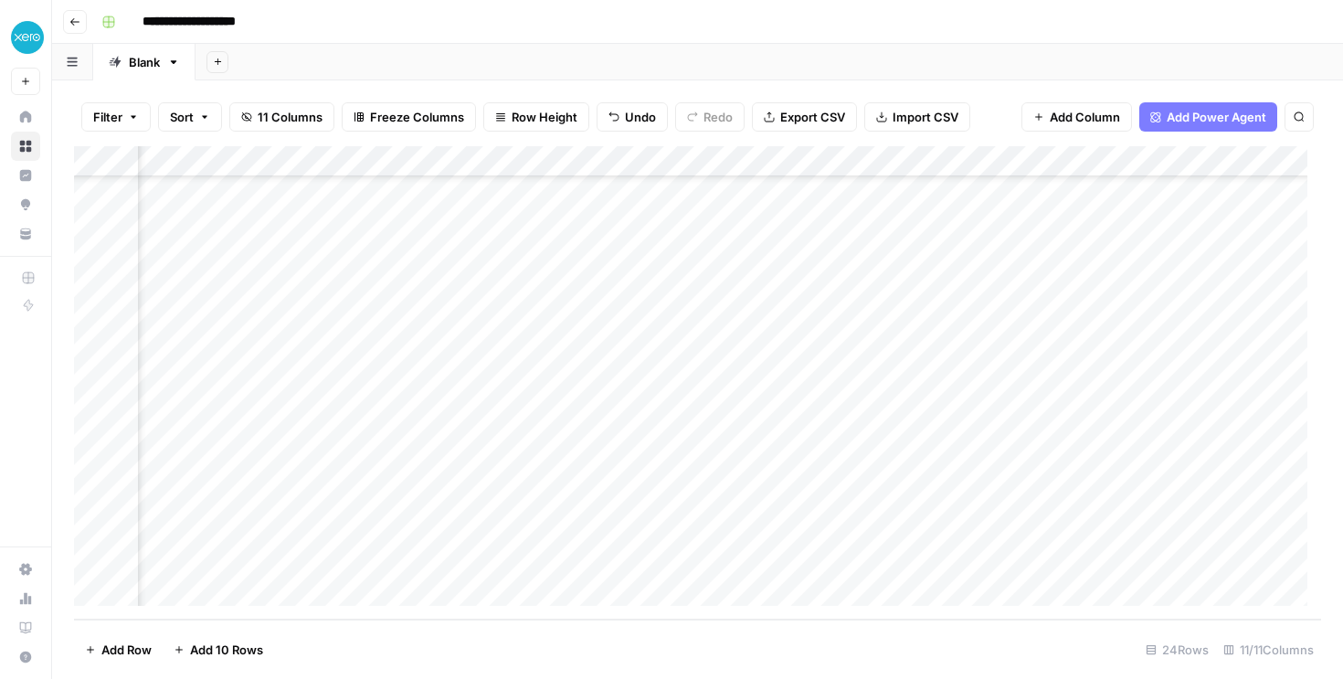
scroll to position [346, 385]
click at [971, 557] on div "Add Column" at bounding box center [697, 382] width 1247 height 473
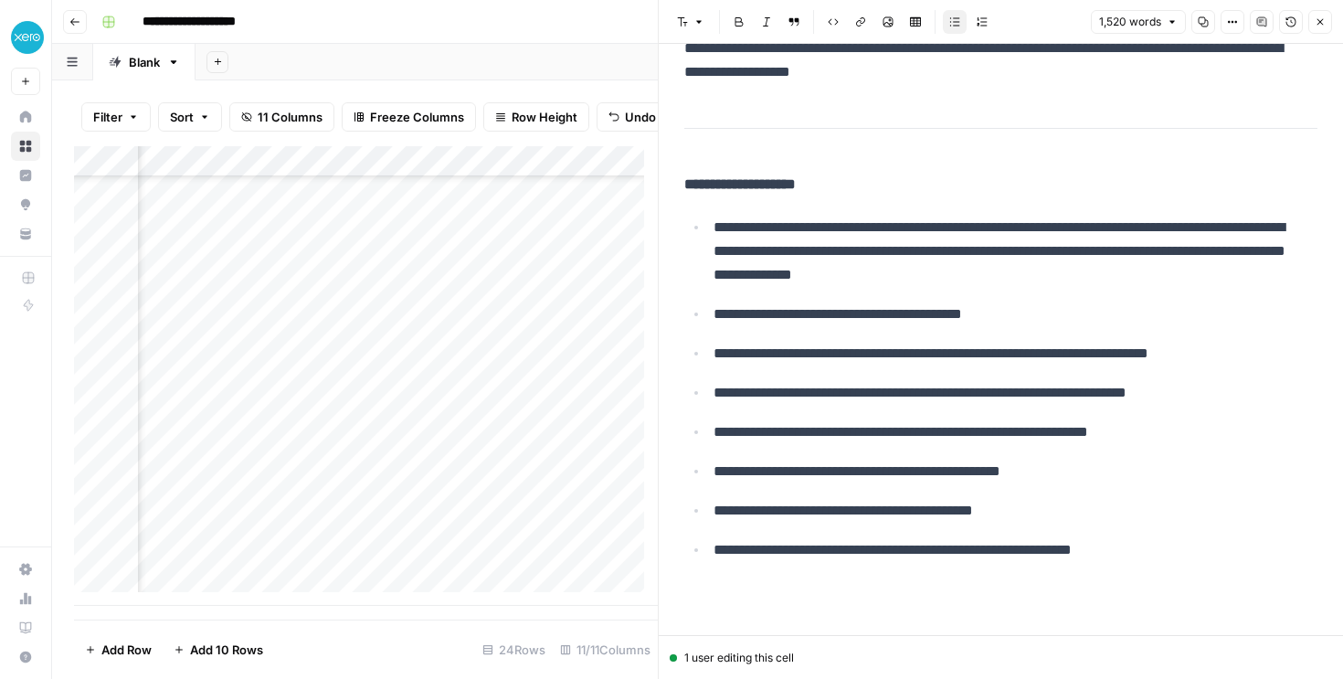
scroll to position [346, 1683]
click at [580, 578] on div "Add Column" at bounding box center [366, 375] width 584 height 459
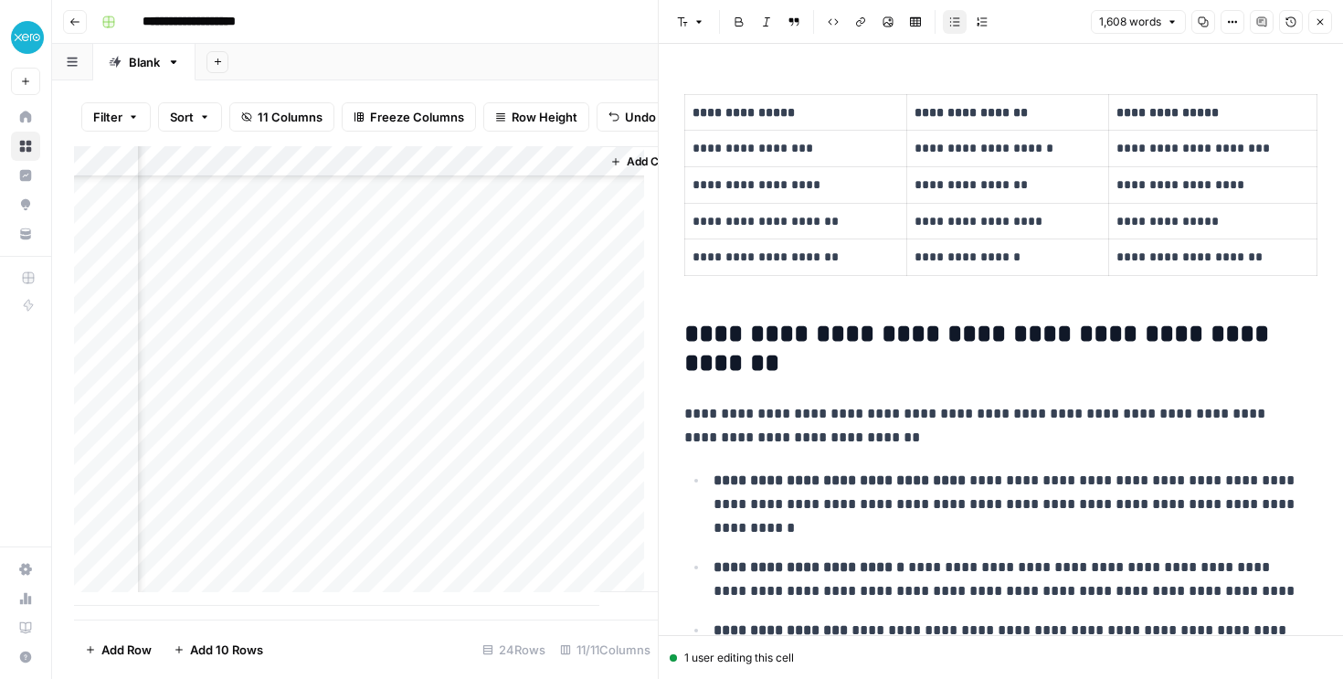
scroll to position [4001, 0]
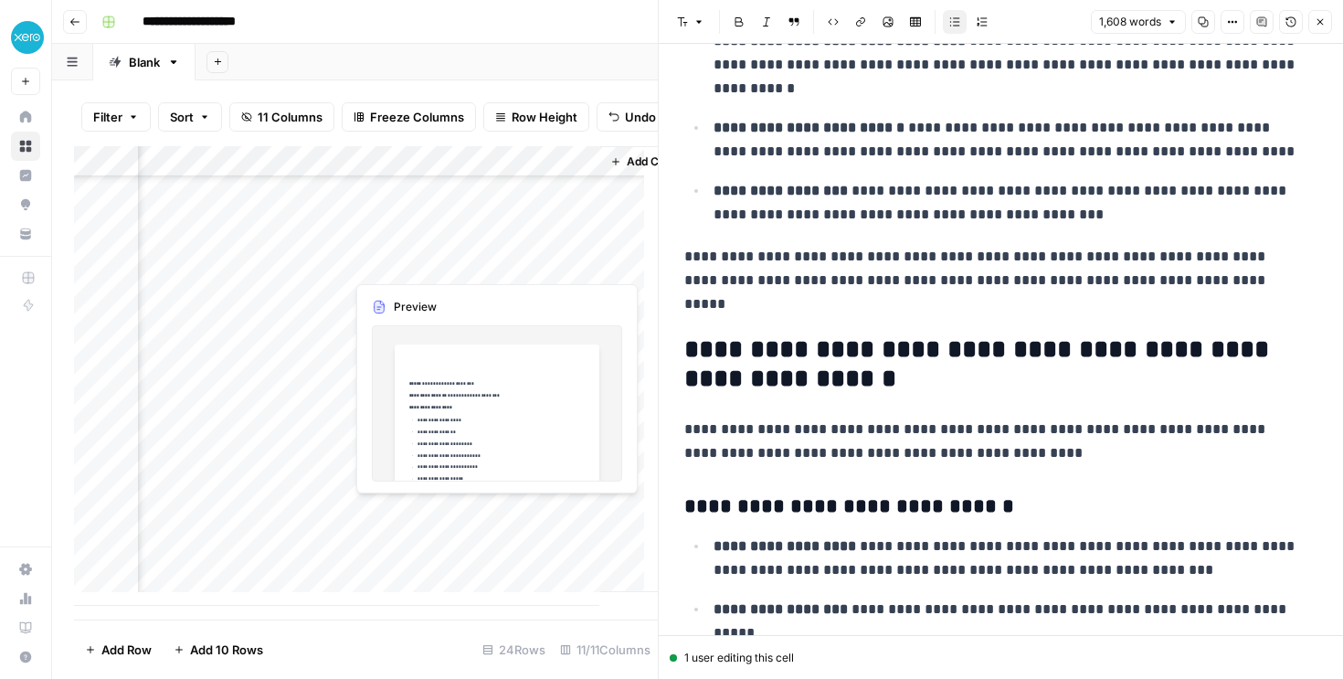
click at [491, 275] on div "Add Column" at bounding box center [366, 375] width 584 height 459
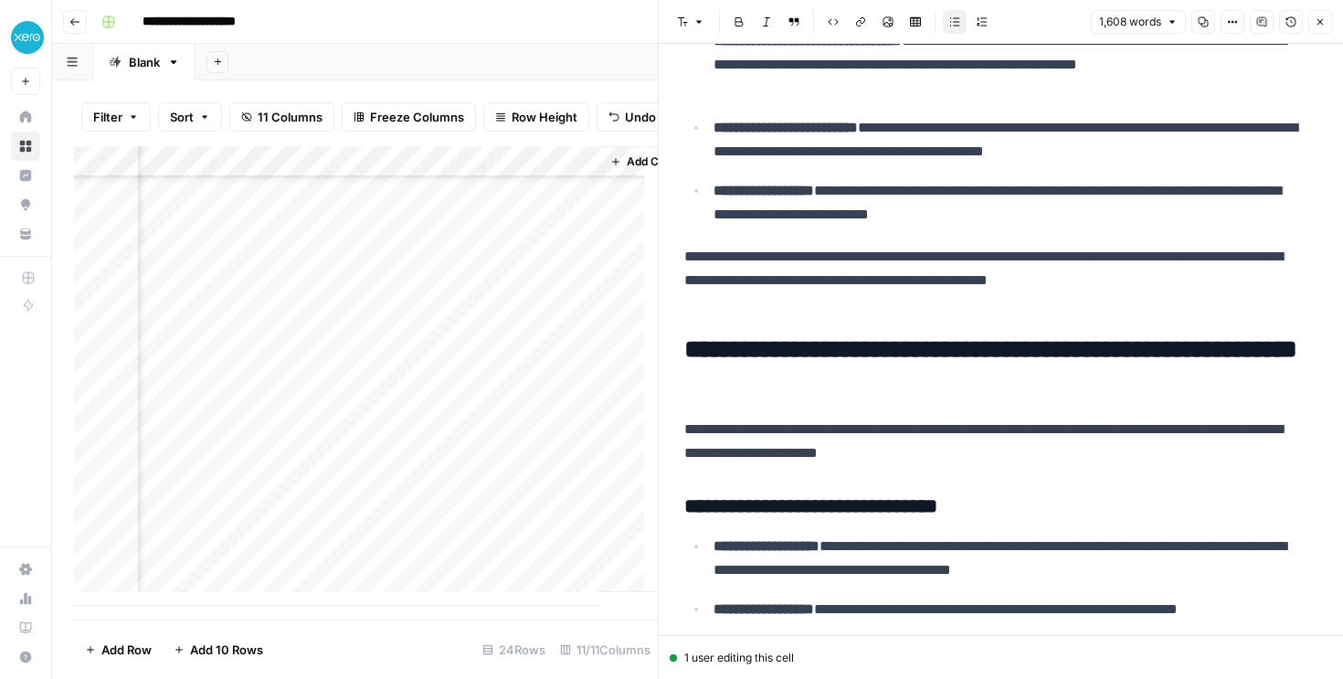
click at [578, 262] on div "Add Column" at bounding box center [366, 375] width 584 height 459
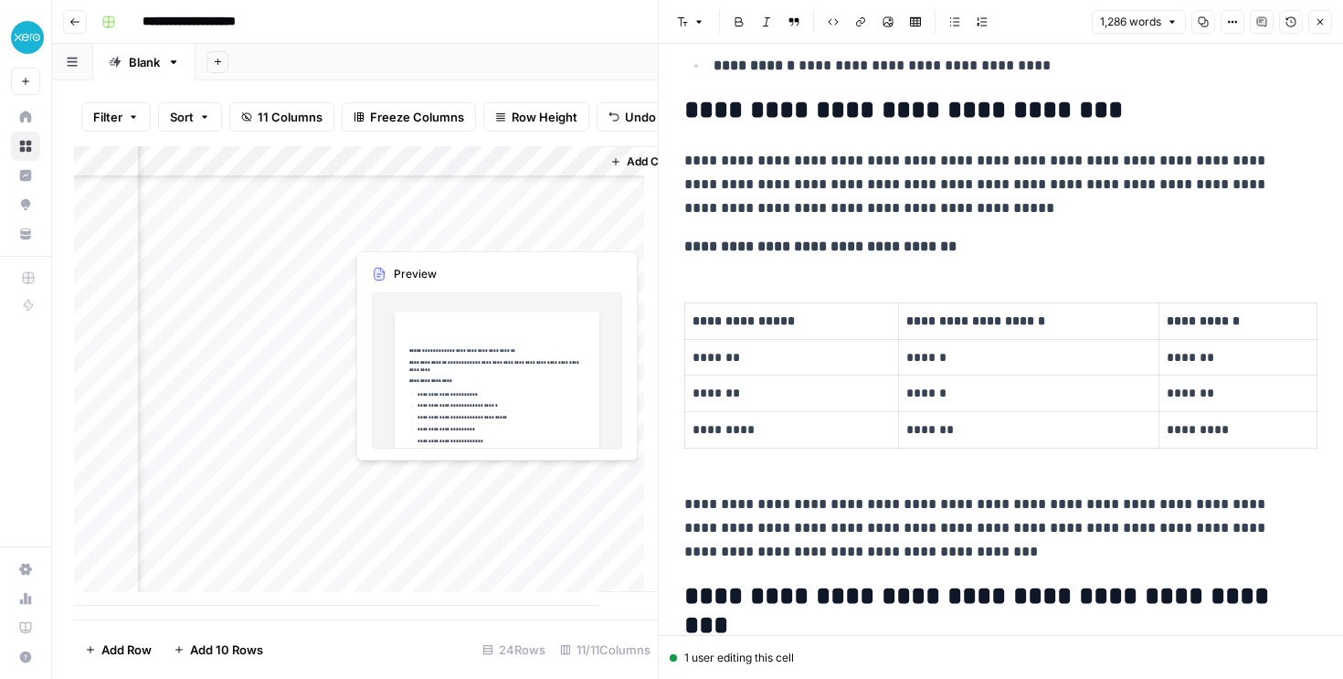
scroll to position [360, 1683]
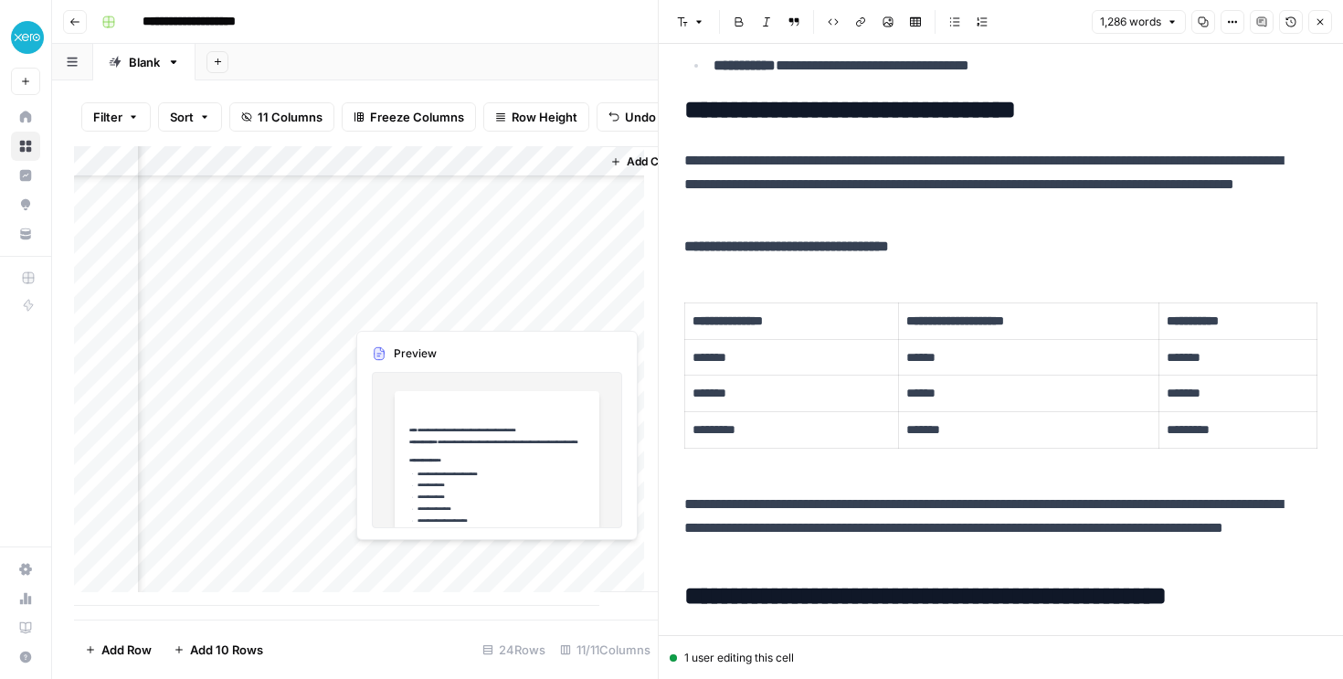
click at [453, 554] on div "Add Column" at bounding box center [366, 375] width 584 height 459
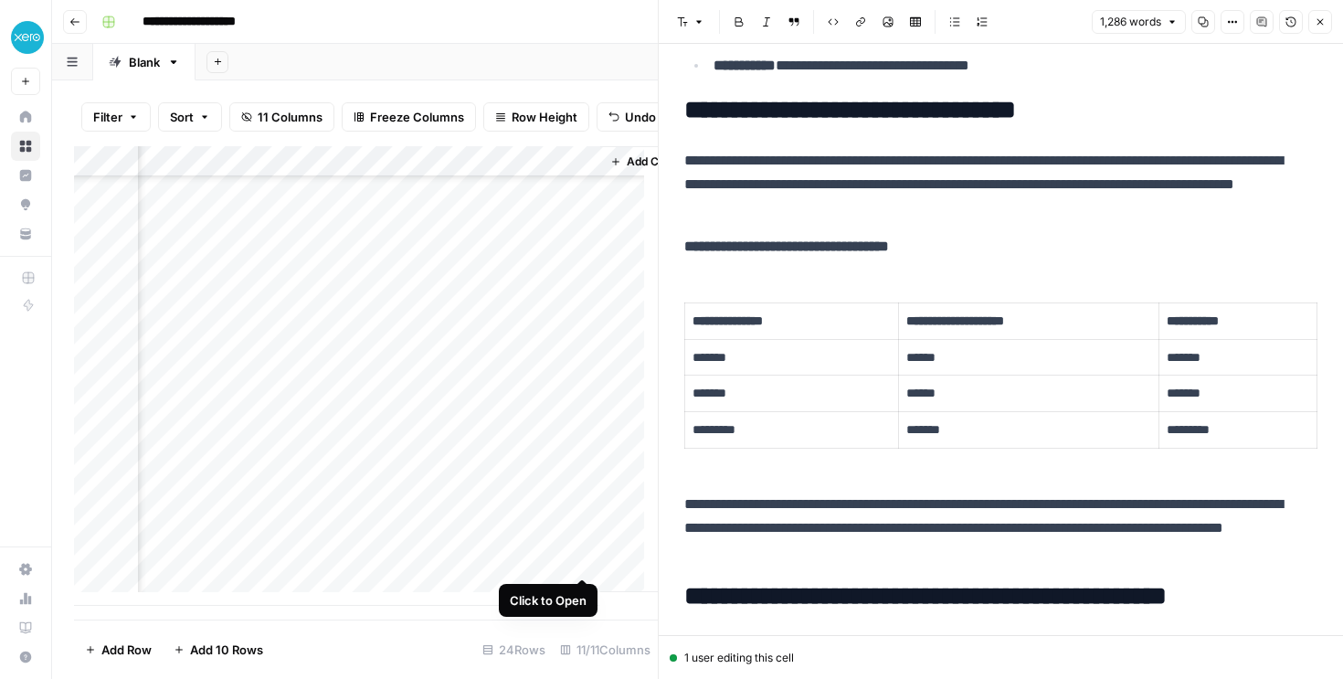
click at [580, 556] on div "Add Column" at bounding box center [366, 375] width 584 height 459
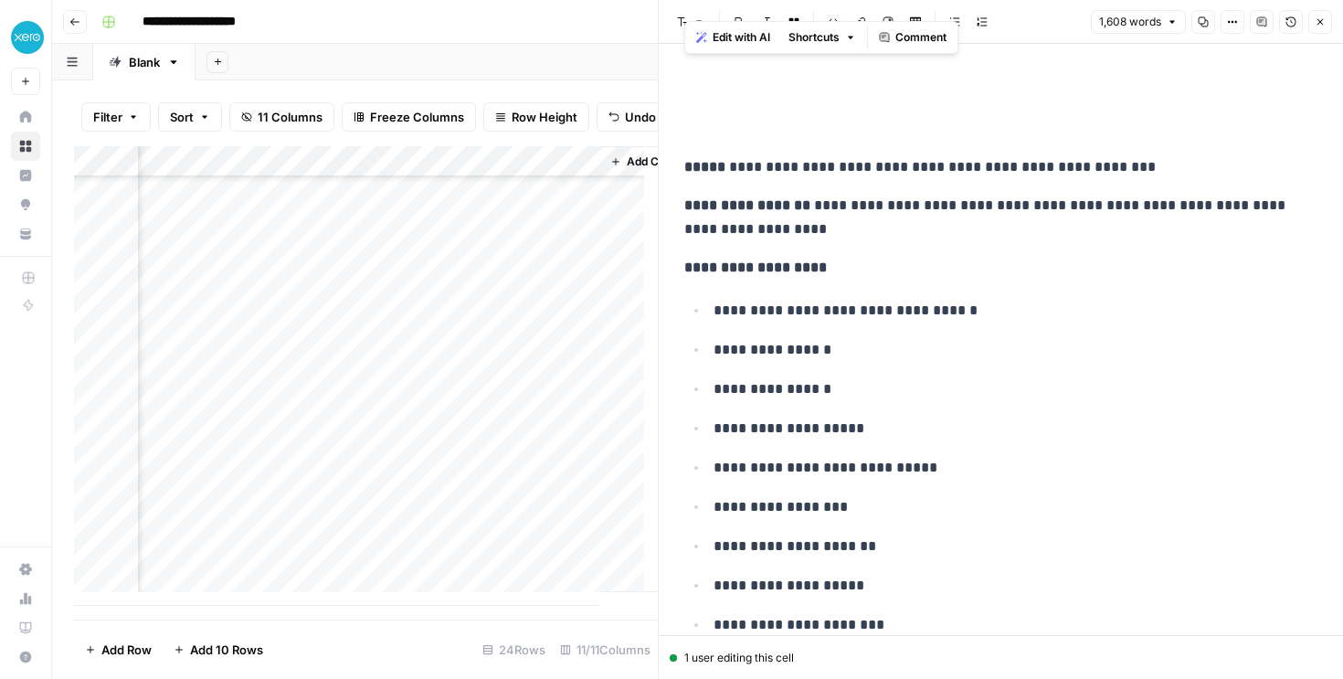
drag, startPoint x: 1186, startPoint y: 550, endPoint x: 785, endPoint y: -5, distance: 684.3
click at [785, 0] on html "**********" at bounding box center [671, 339] width 1343 height 679
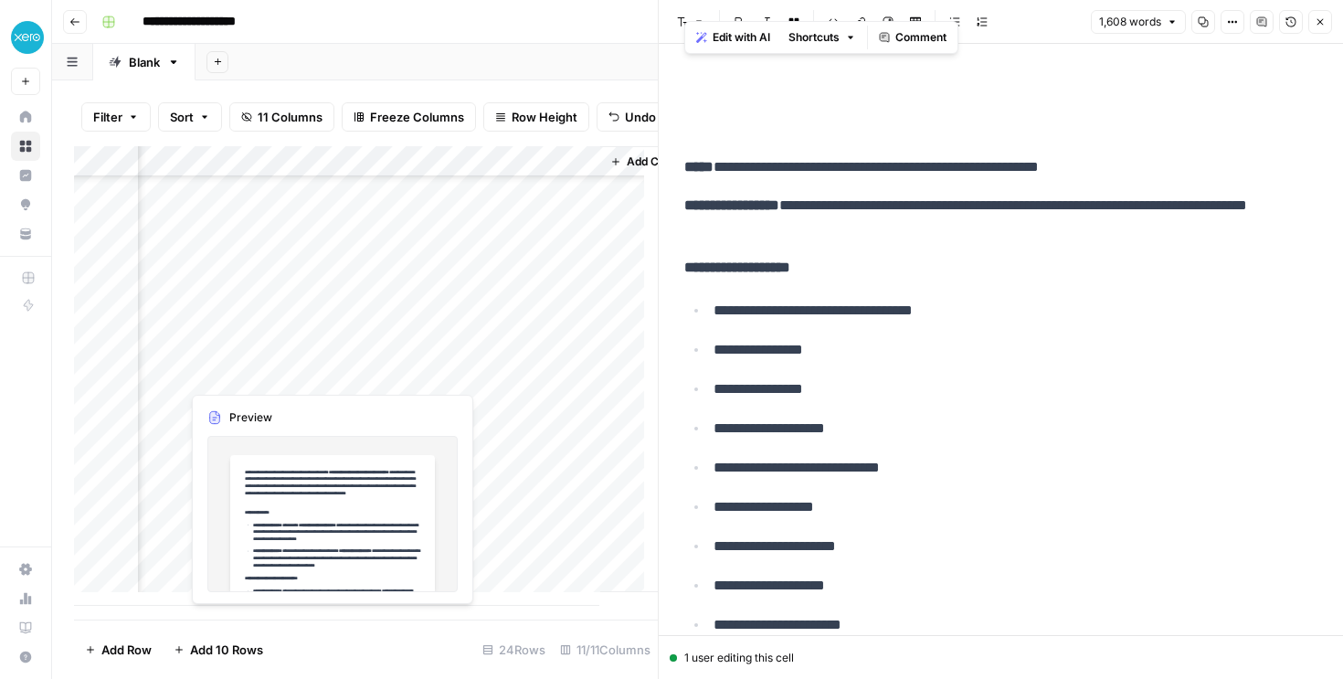
copy div "**********"
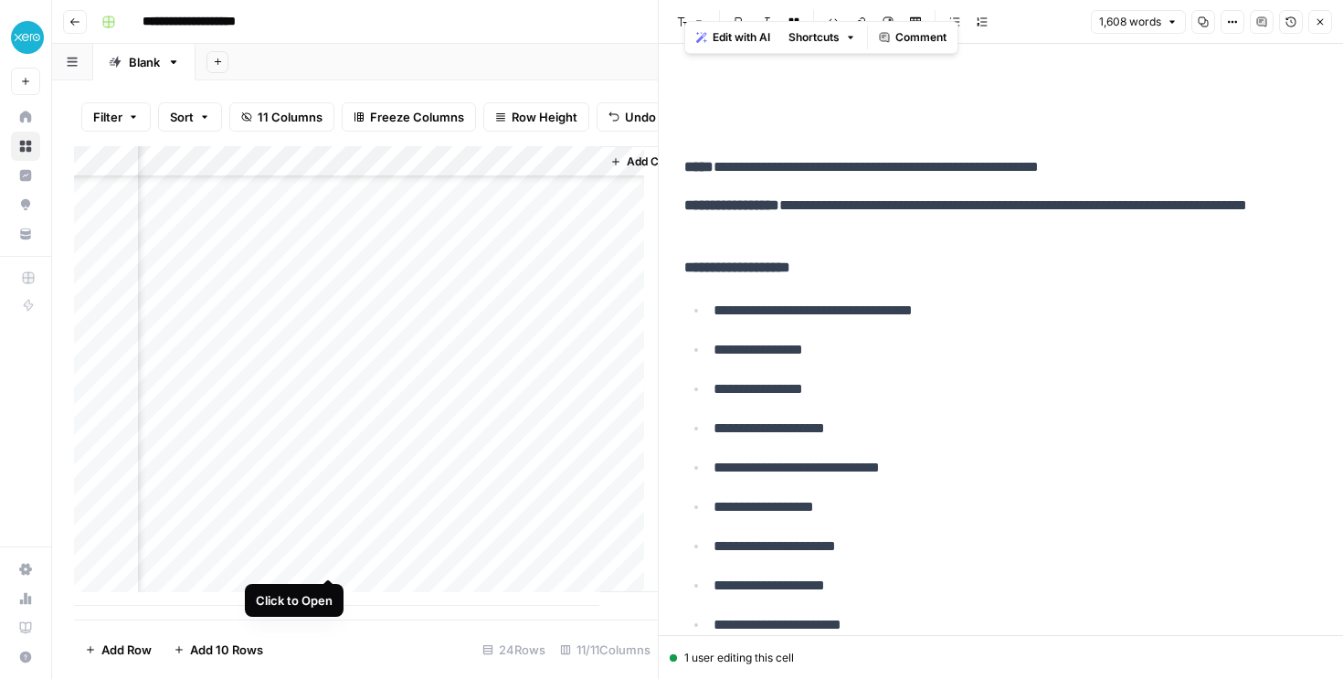
click at [333, 558] on div "Add Column" at bounding box center [366, 375] width 584 height 459
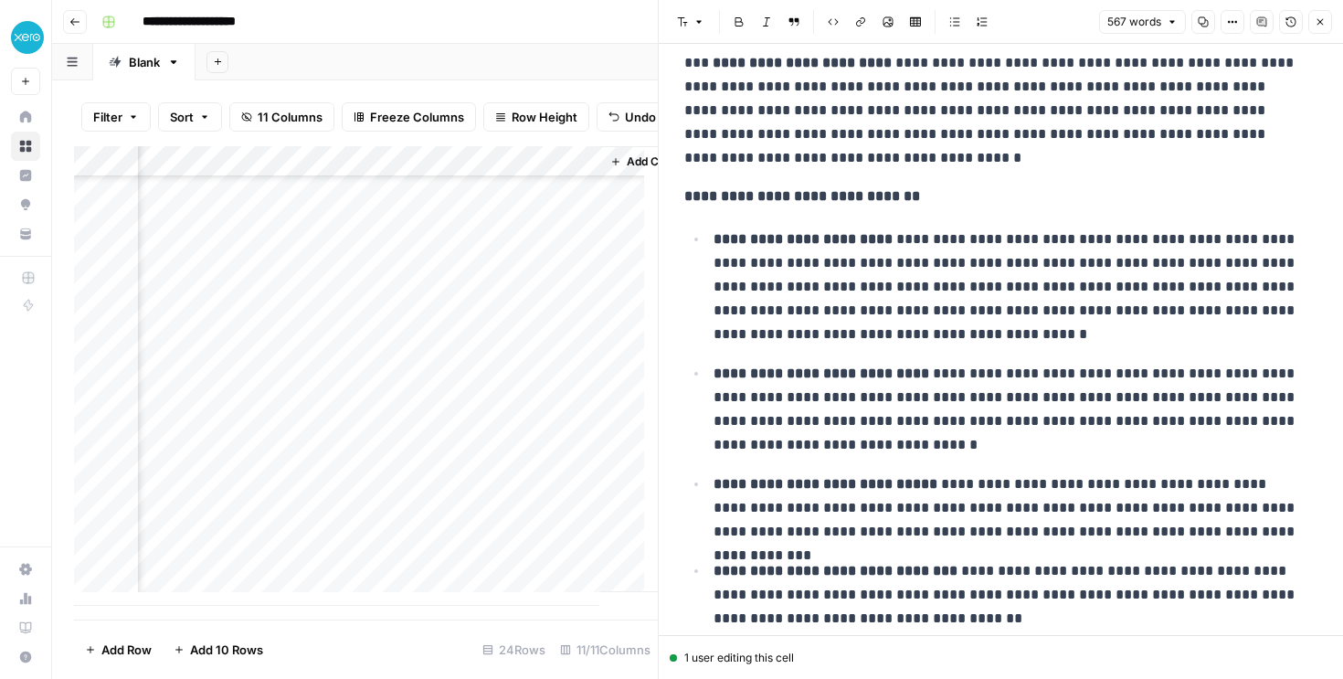
scroll to position [161, 0]
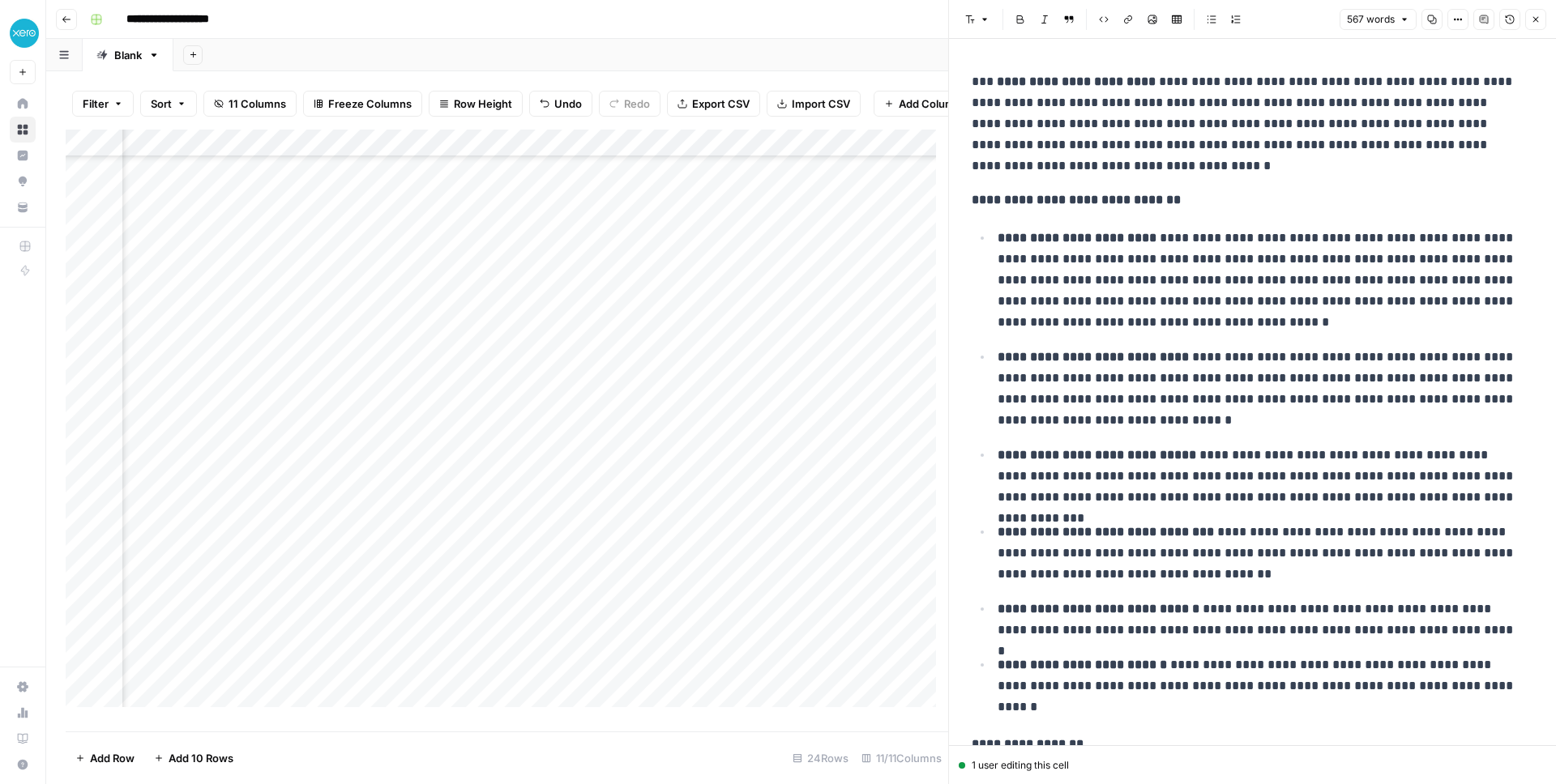
scroll to position [144, 0]
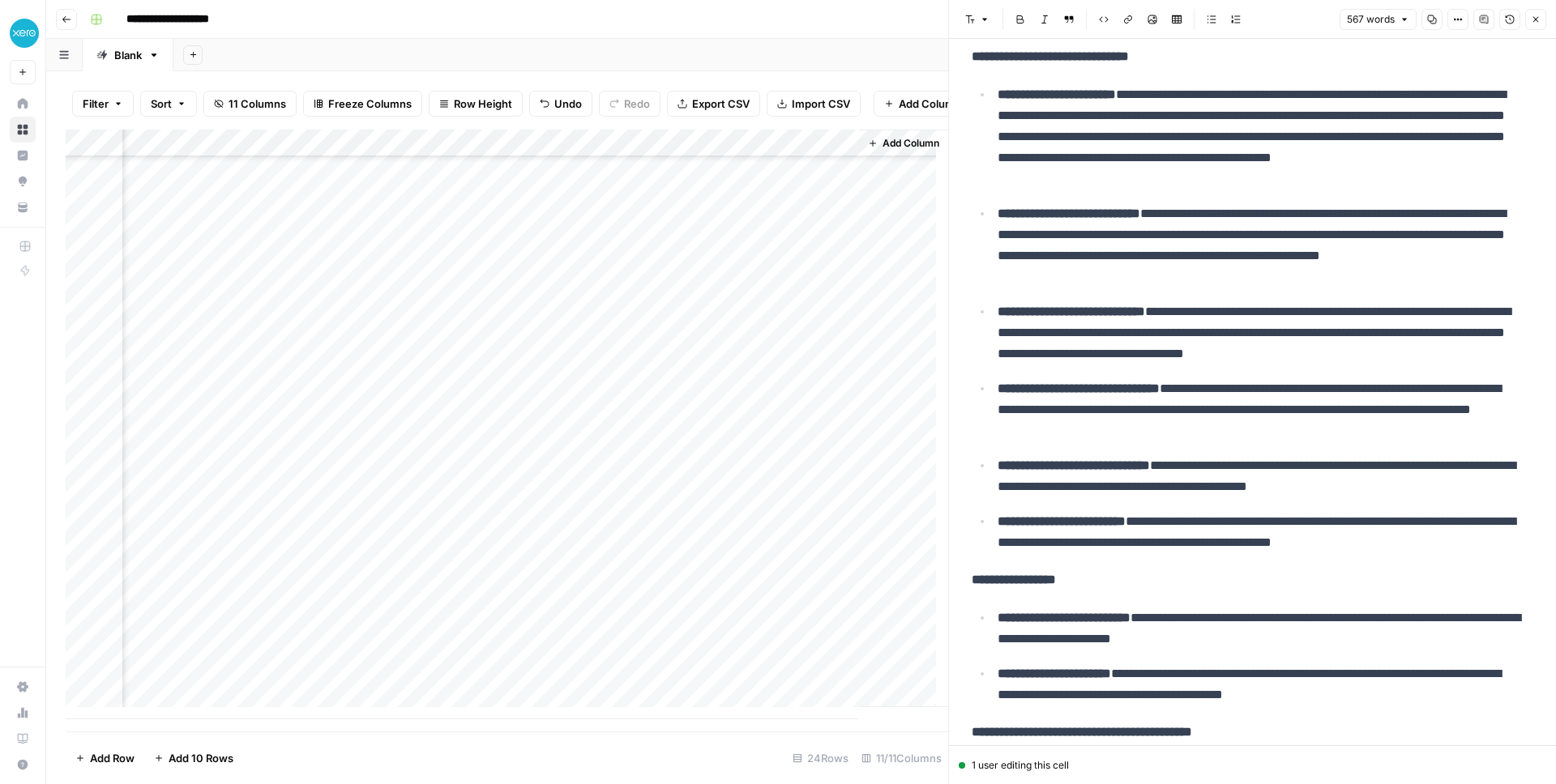
click at [1546, 18] on header "Font style Bold Italic Block quote Code block Link Image Insert Table Bulleted …" at bounding box center [1253, 20] width 607 height 39
click at [1532, 23] on icon "button" at bounding box center [1536, 19] width 10 height 10
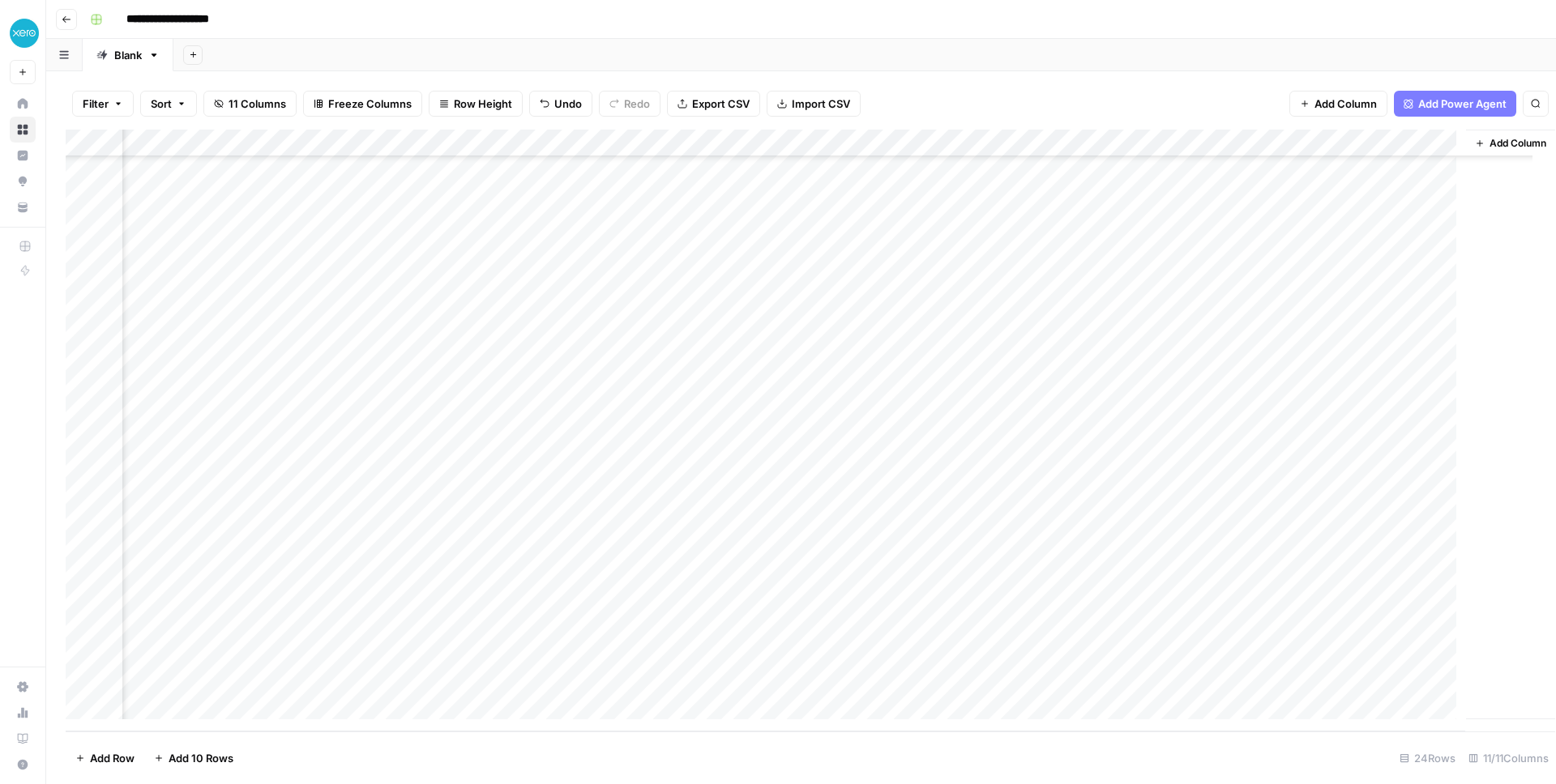
scroll to position [125, 571]
click at [1427, 680] on div "Add Column" at bounding box center [801, 430] width 1471 height 602
click at [1440, 674] on div "Add Column" at bounding box center [801, 430] width 1471 height 602
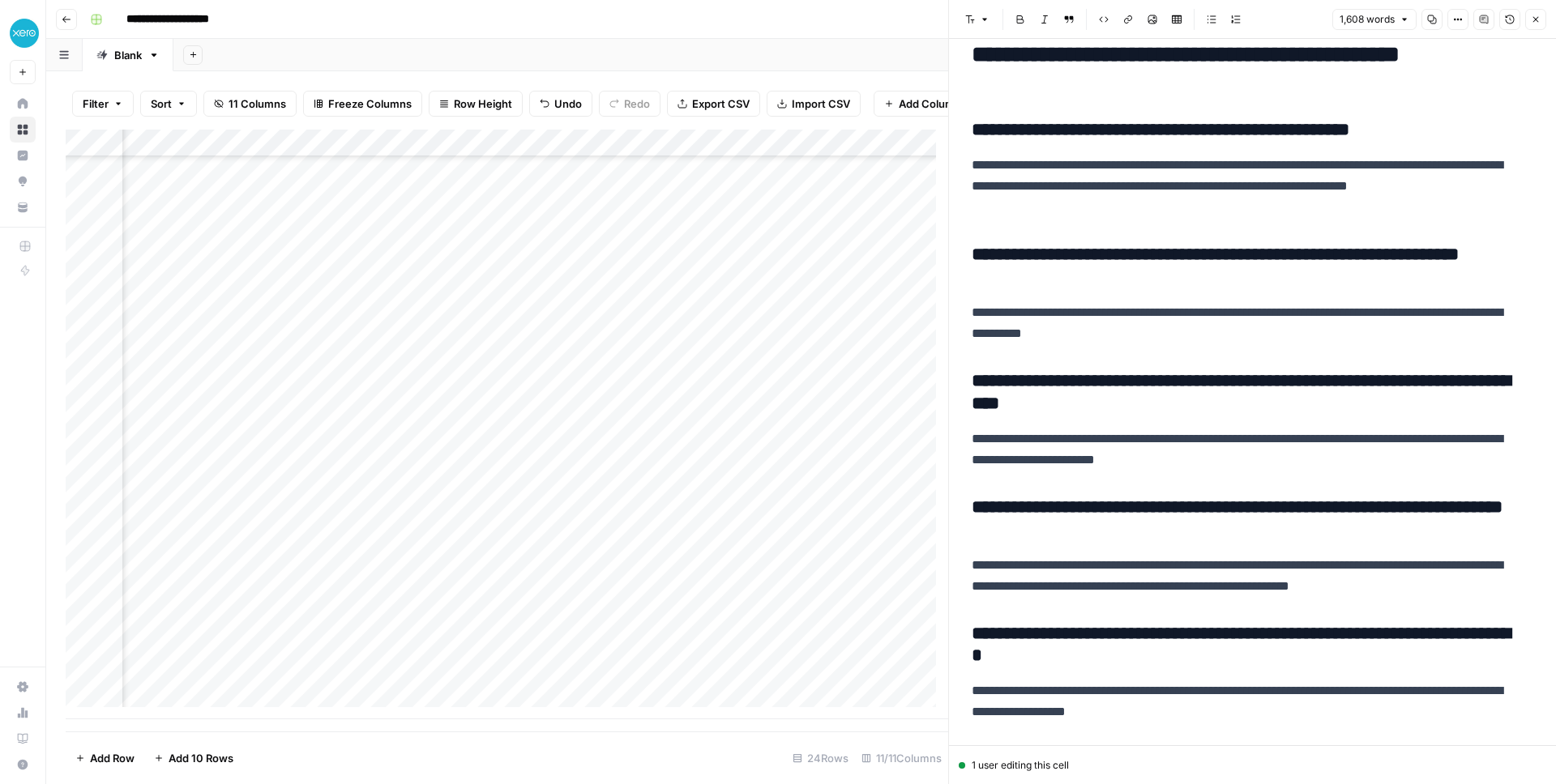
scroll to position [5981, 0]
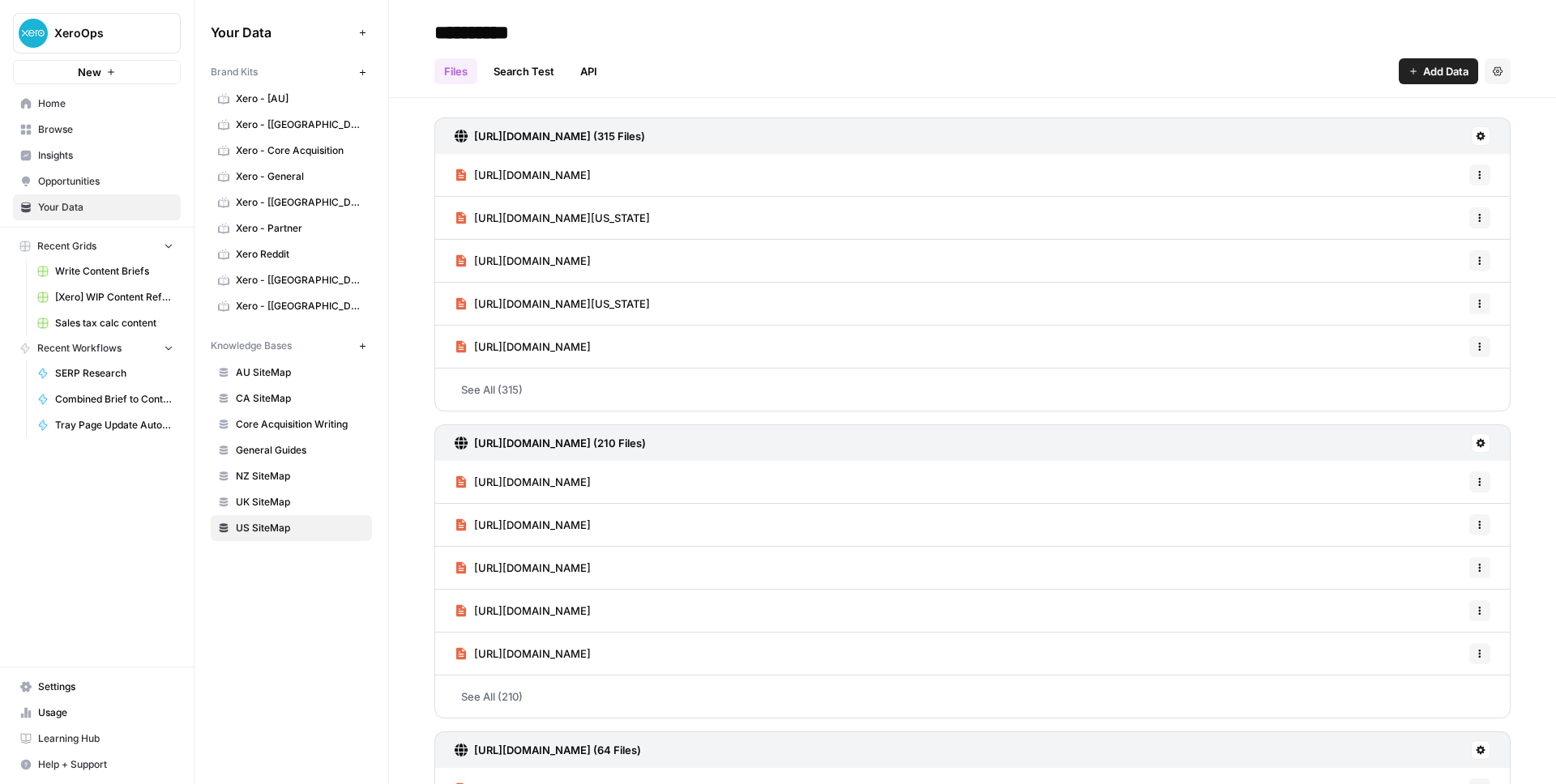
click at [58, 106] on span "Home" at bounding box center [106, 104] width 136 height 14
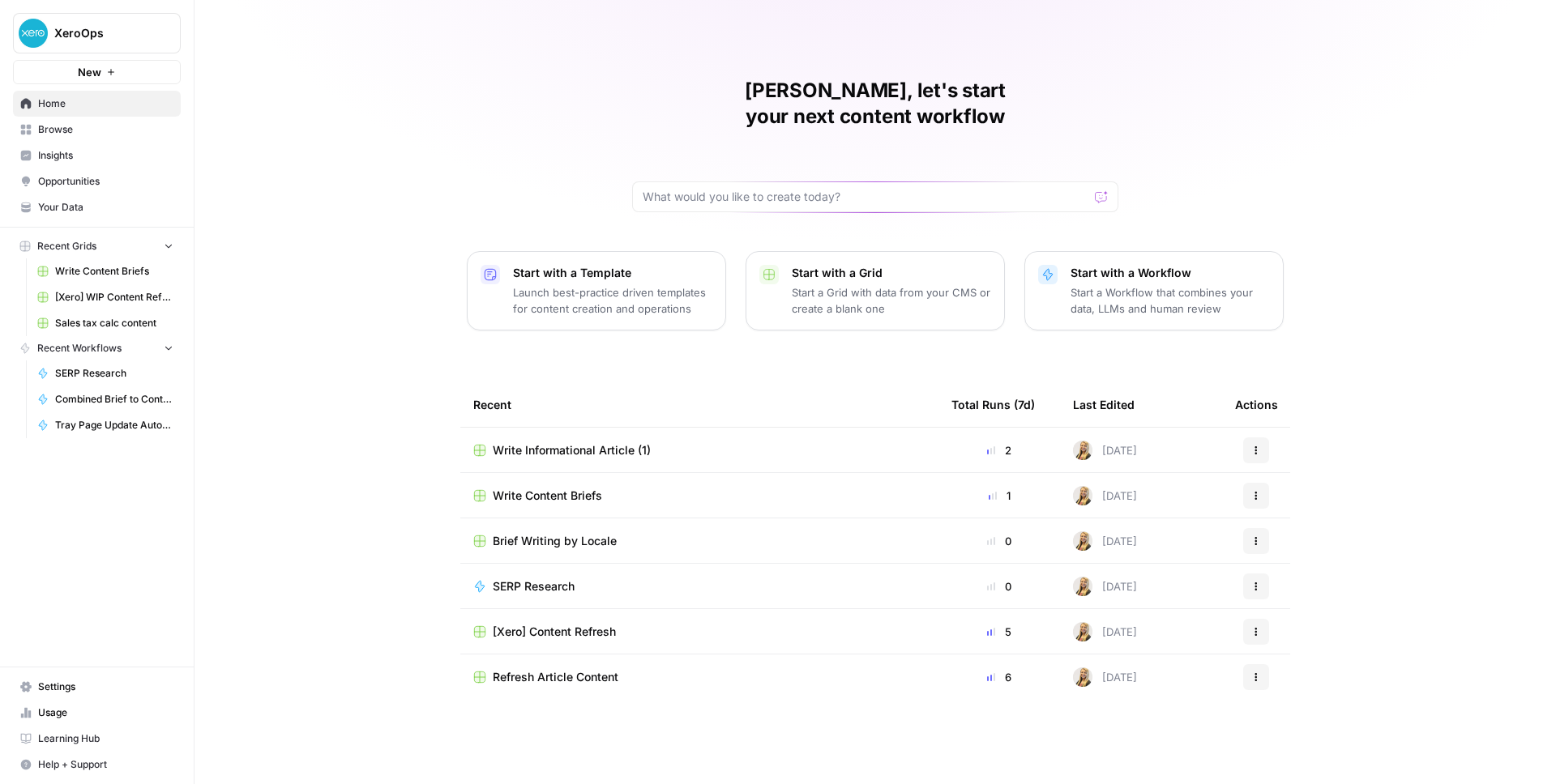
click at [646, 533] on div "Brief Writing by Locale" at bounding box center [699, 541] width 452 height 16
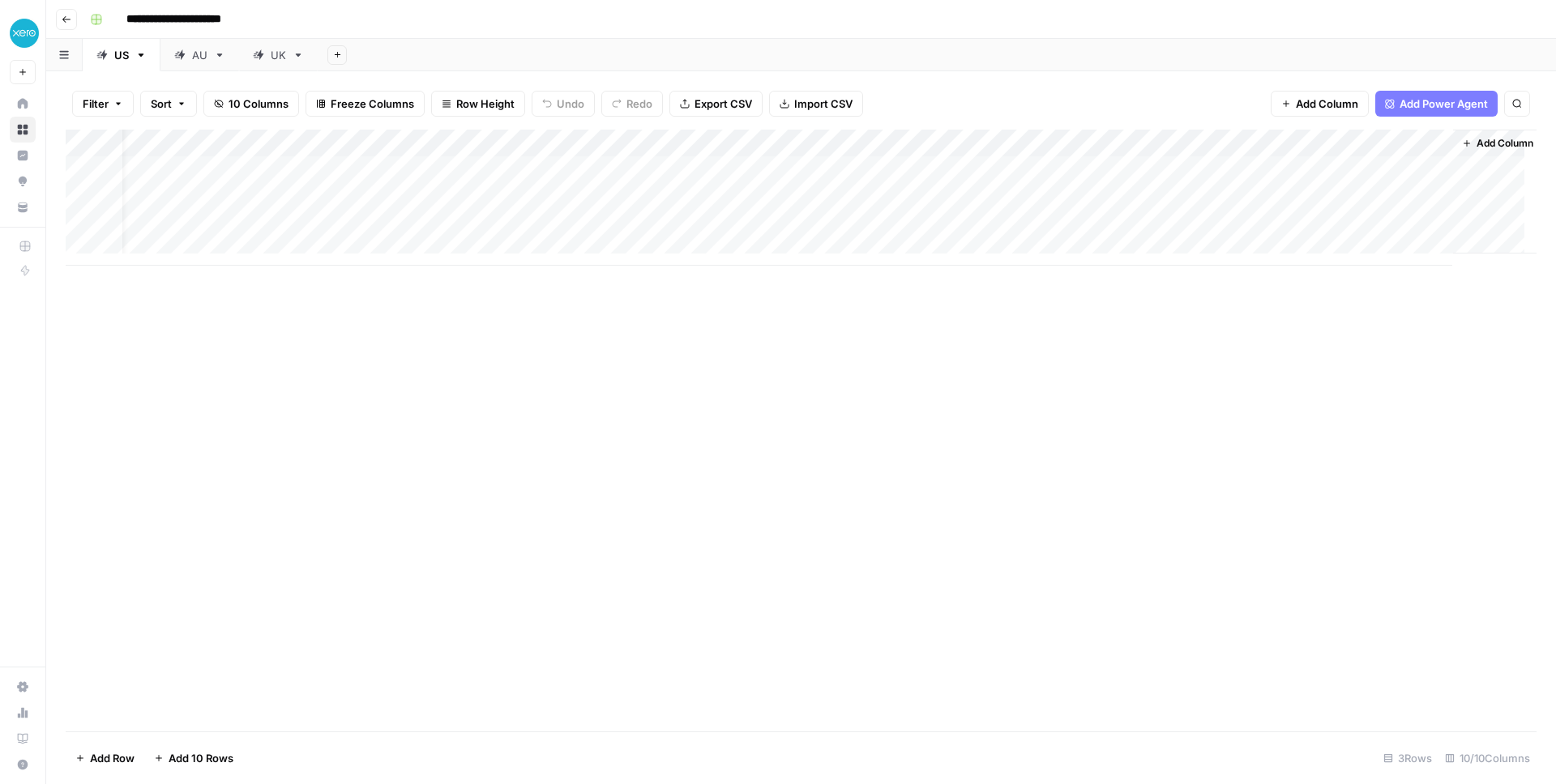
scroll to position [0, 243]
click at [1231, 168] on div "Add Column" at bounding box center [801, 197] width 1471 height 136
click at [1277, 171] on div "Add Column" at bounding box center [801, 197] width 1471 height 136
